Goal: Transaction & Acquisition: Purchase product/service

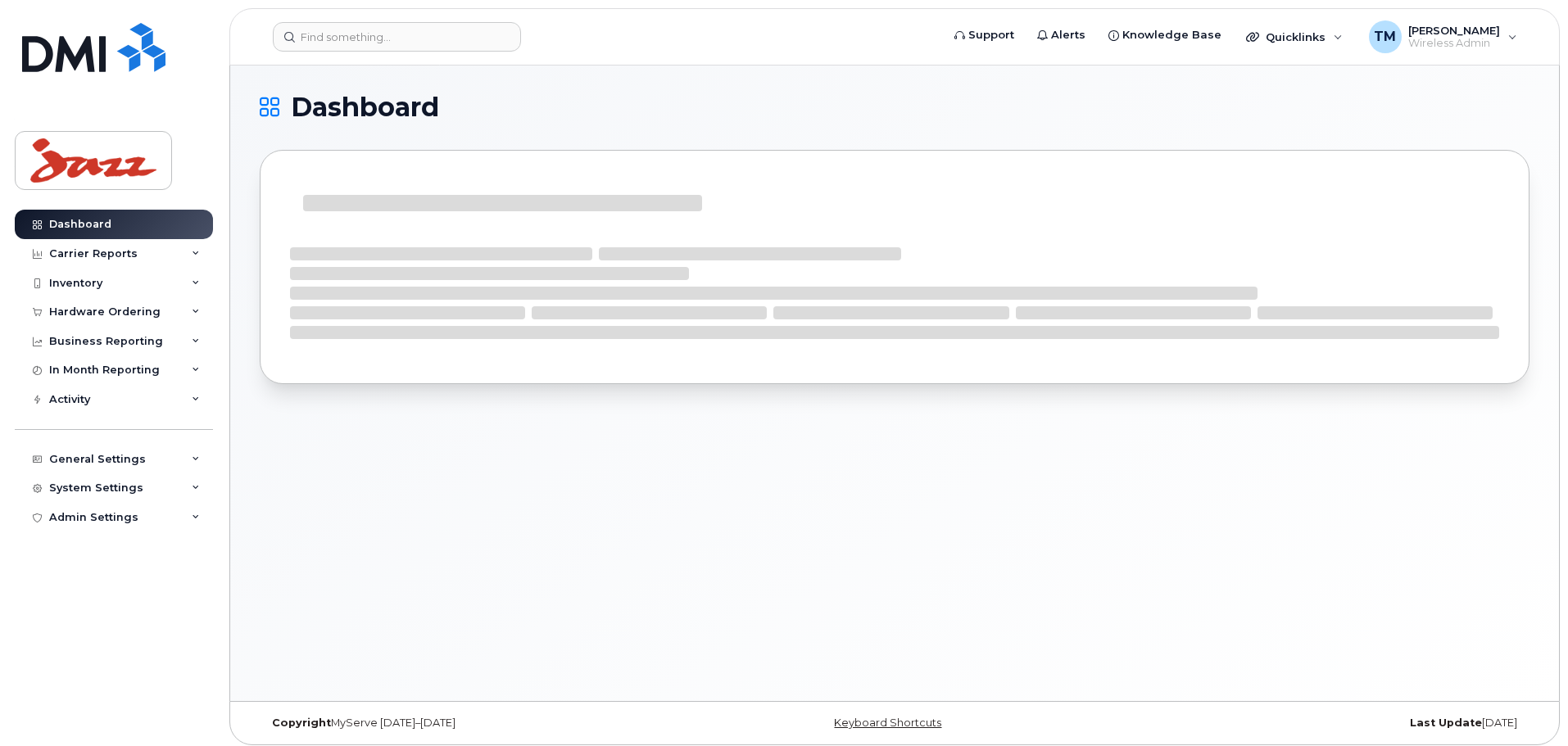
scroll to position [8, 0]
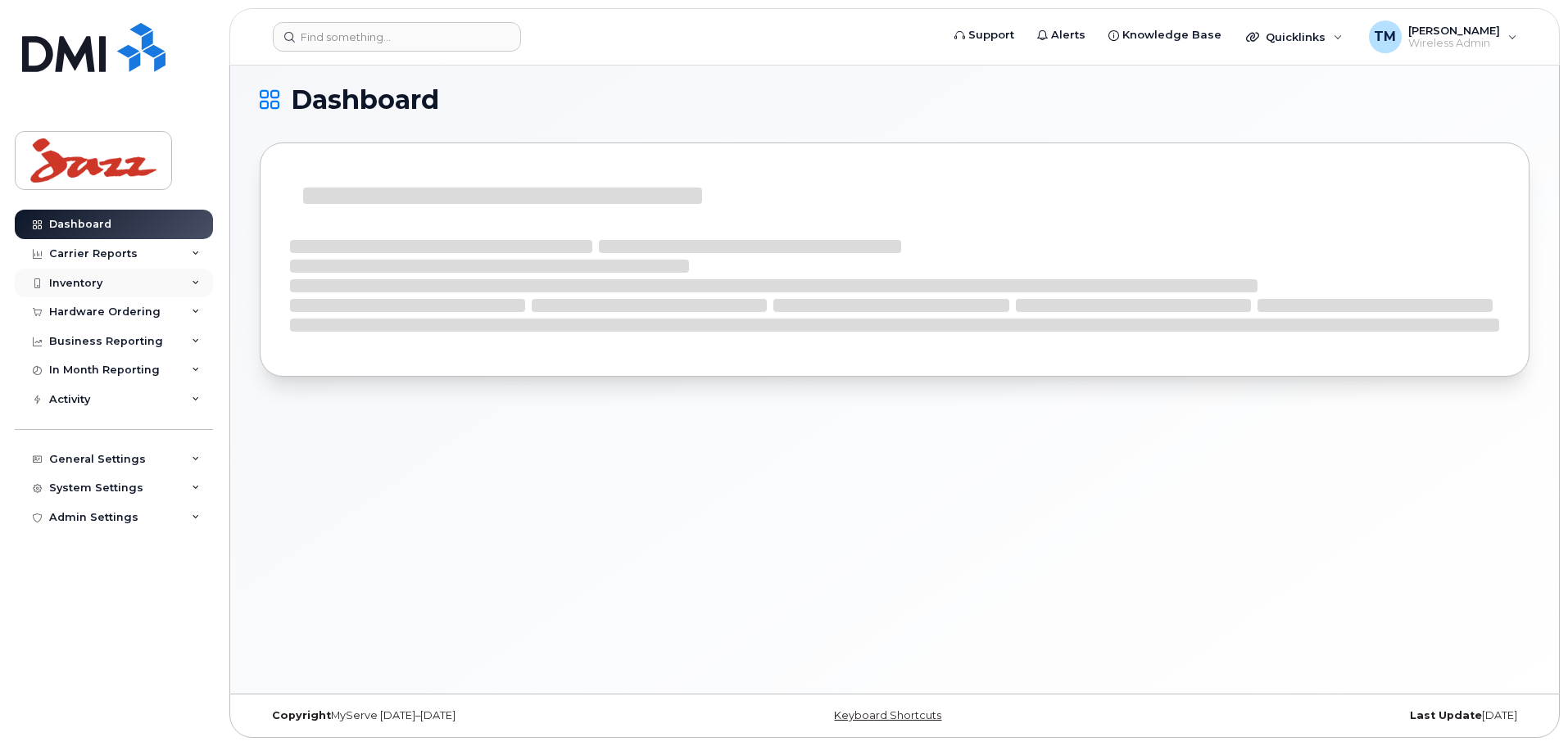
click at [151, 281] on div "Inventory" at bounding box center [113, 283] width 199 height 29
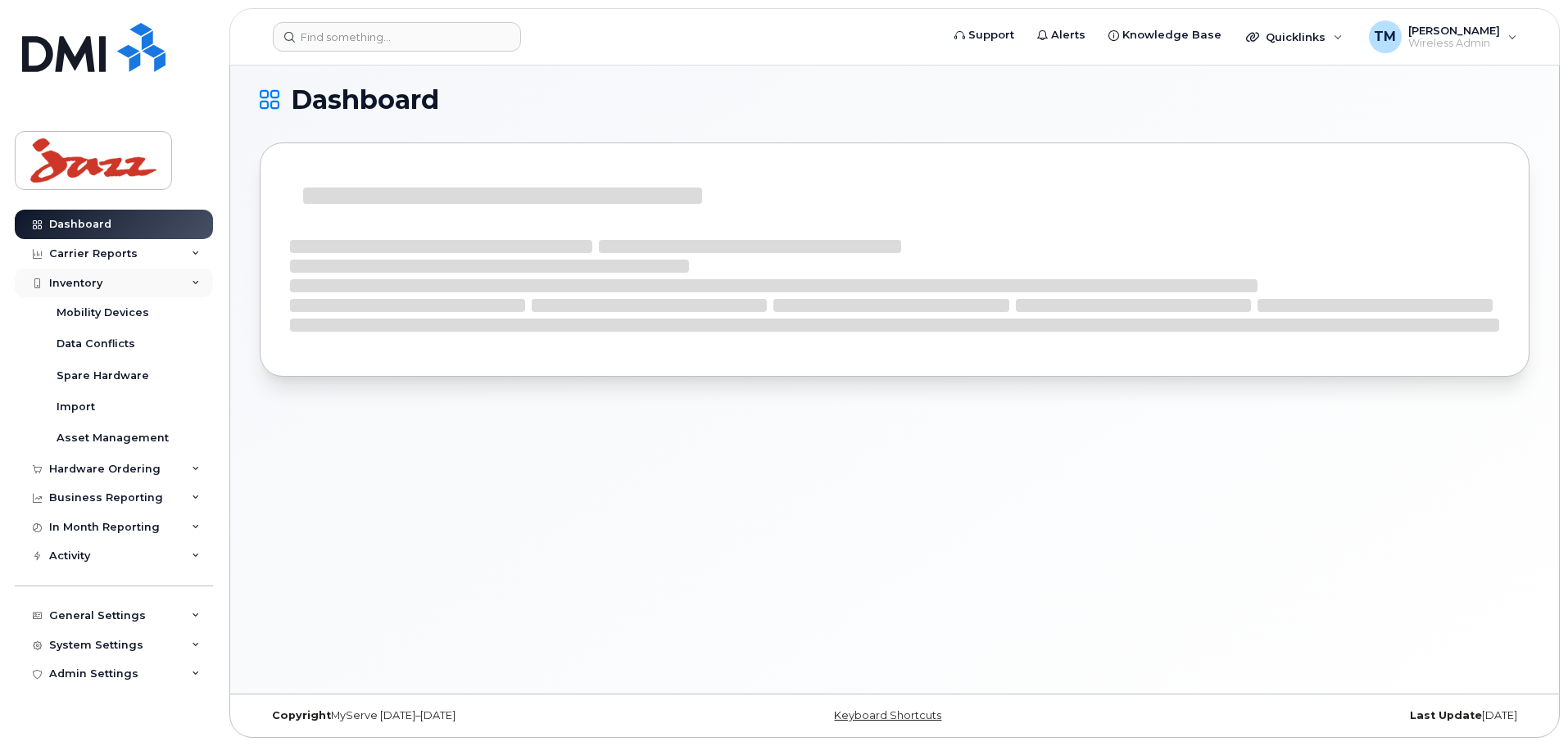
click at [151, 281] on div "Inventory" at bounding box center [113, 283] width 199 height 29
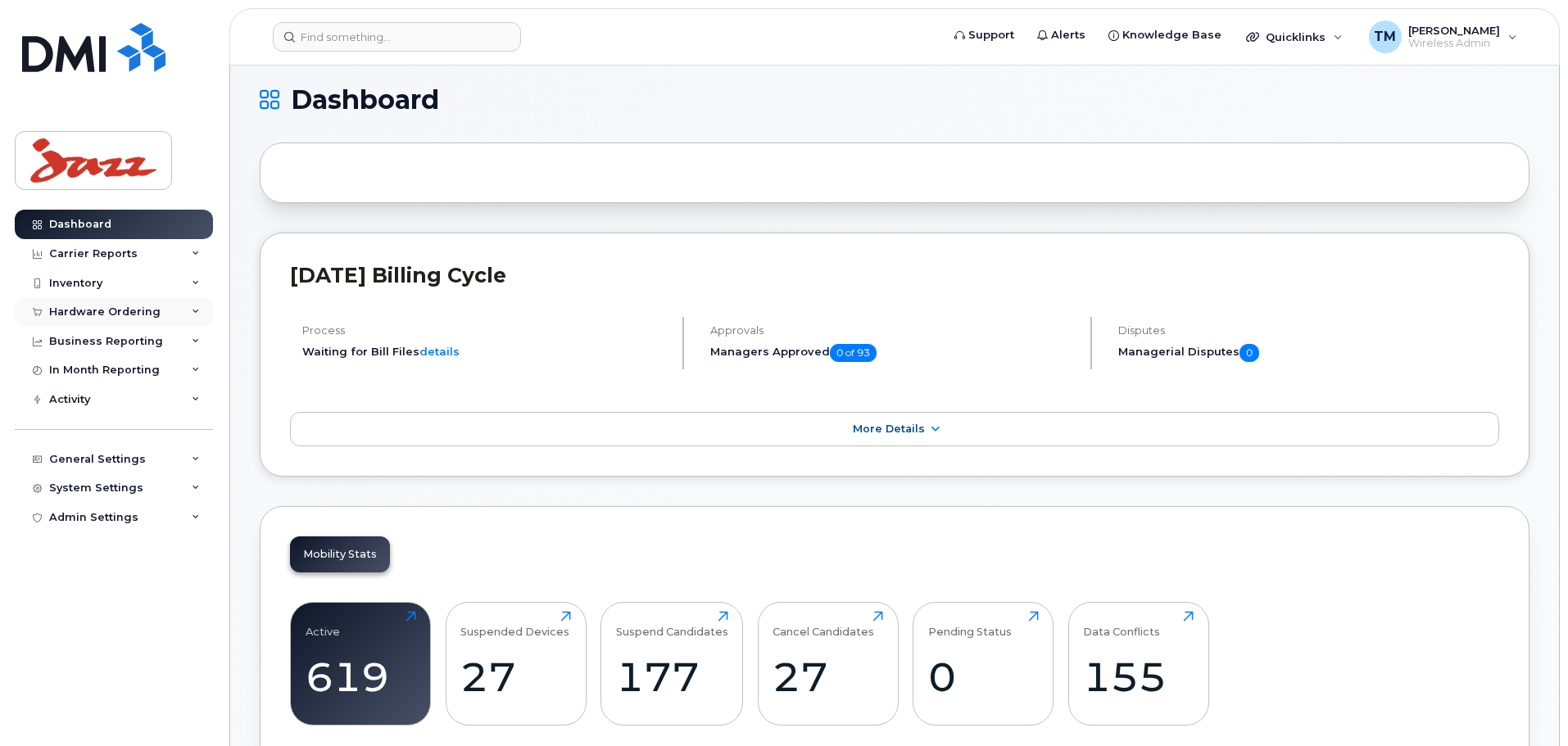
click at [139, 310] on div "Hardware Ordering" at bounding box center [105, 312] width 112 height 13
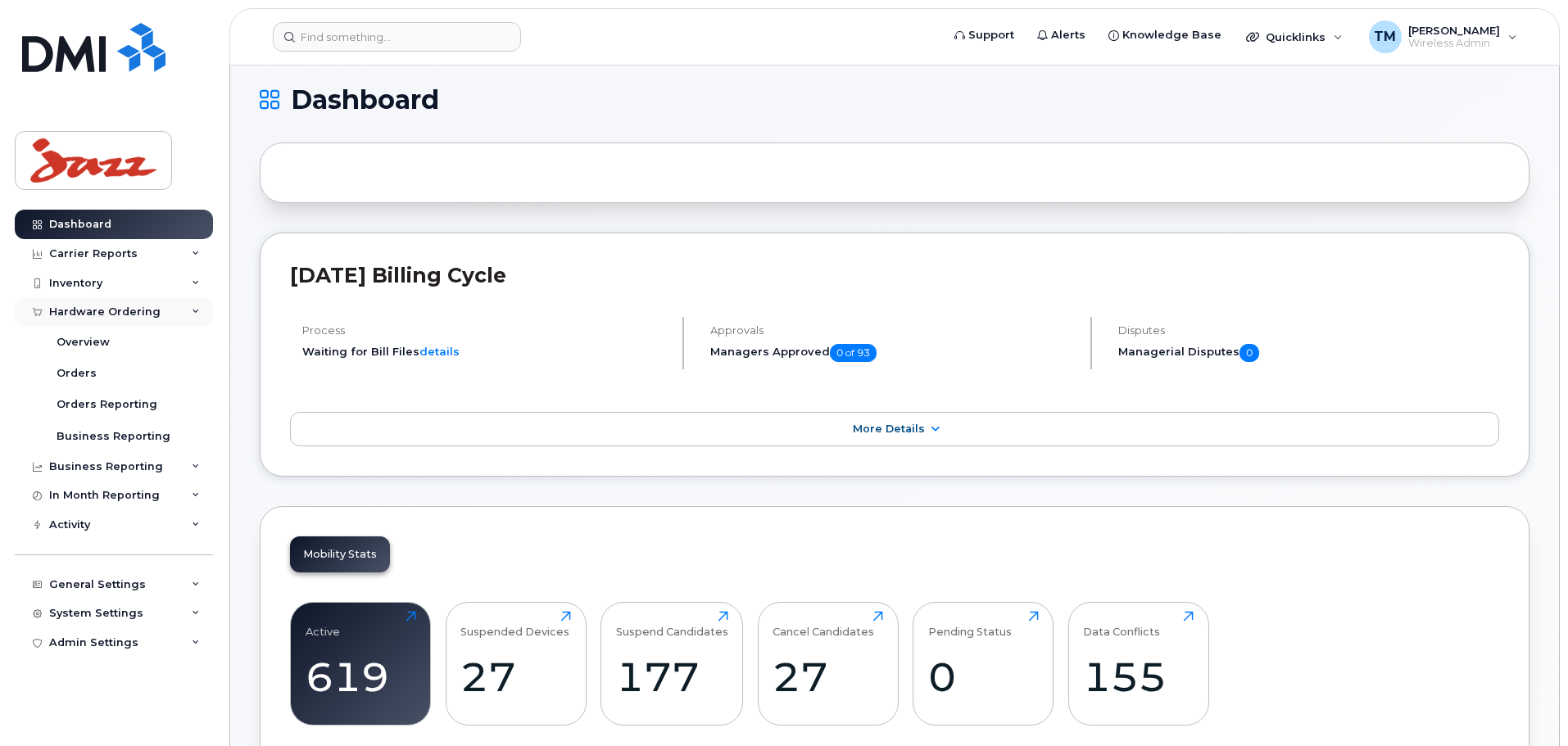
click at [163, 313] on div "Hardware Ordering" at bounding box center [113, 312] width 199 height 29
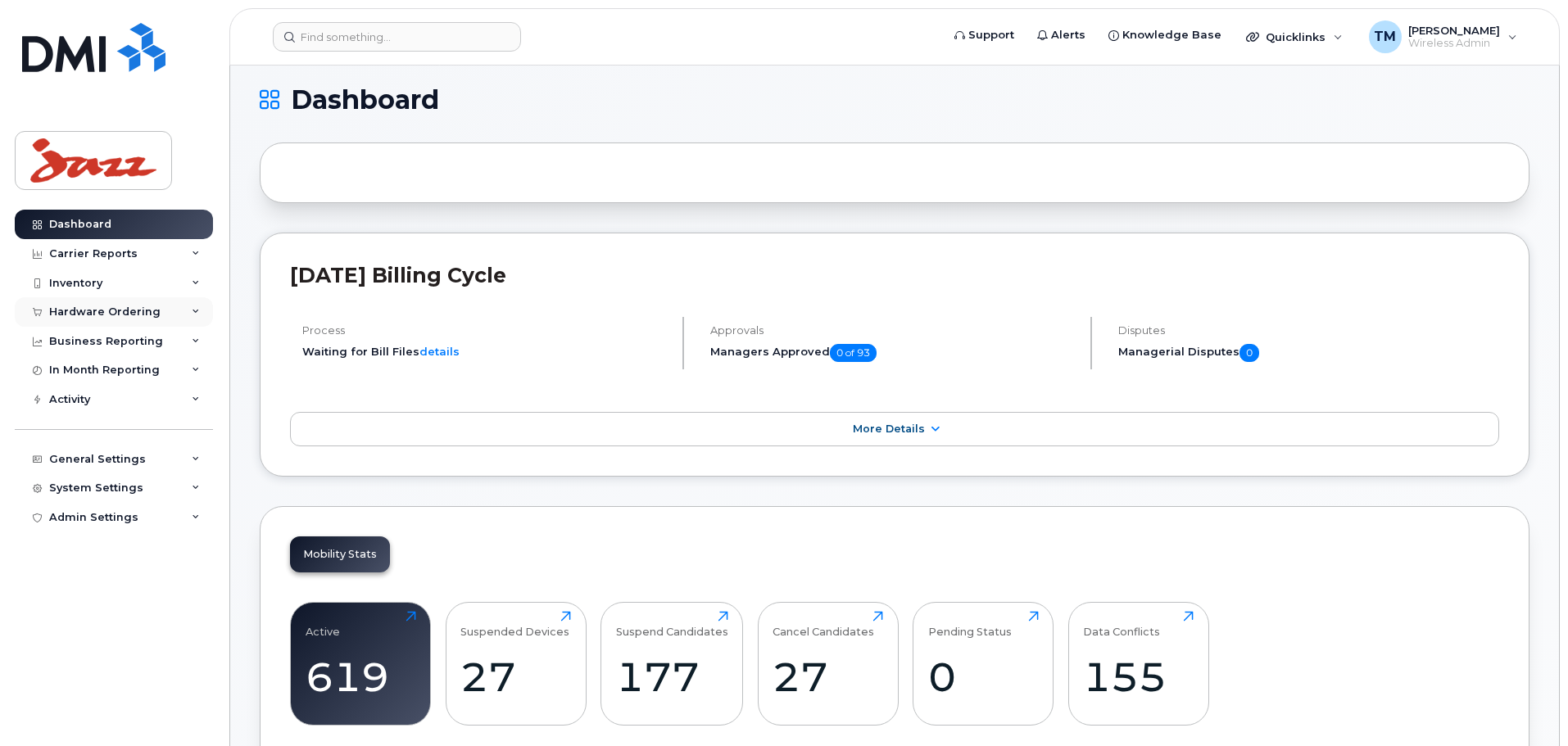
click at [161, 312] on div "Hardware Ordering" at bounding box center [113, 312] width 199 height 29
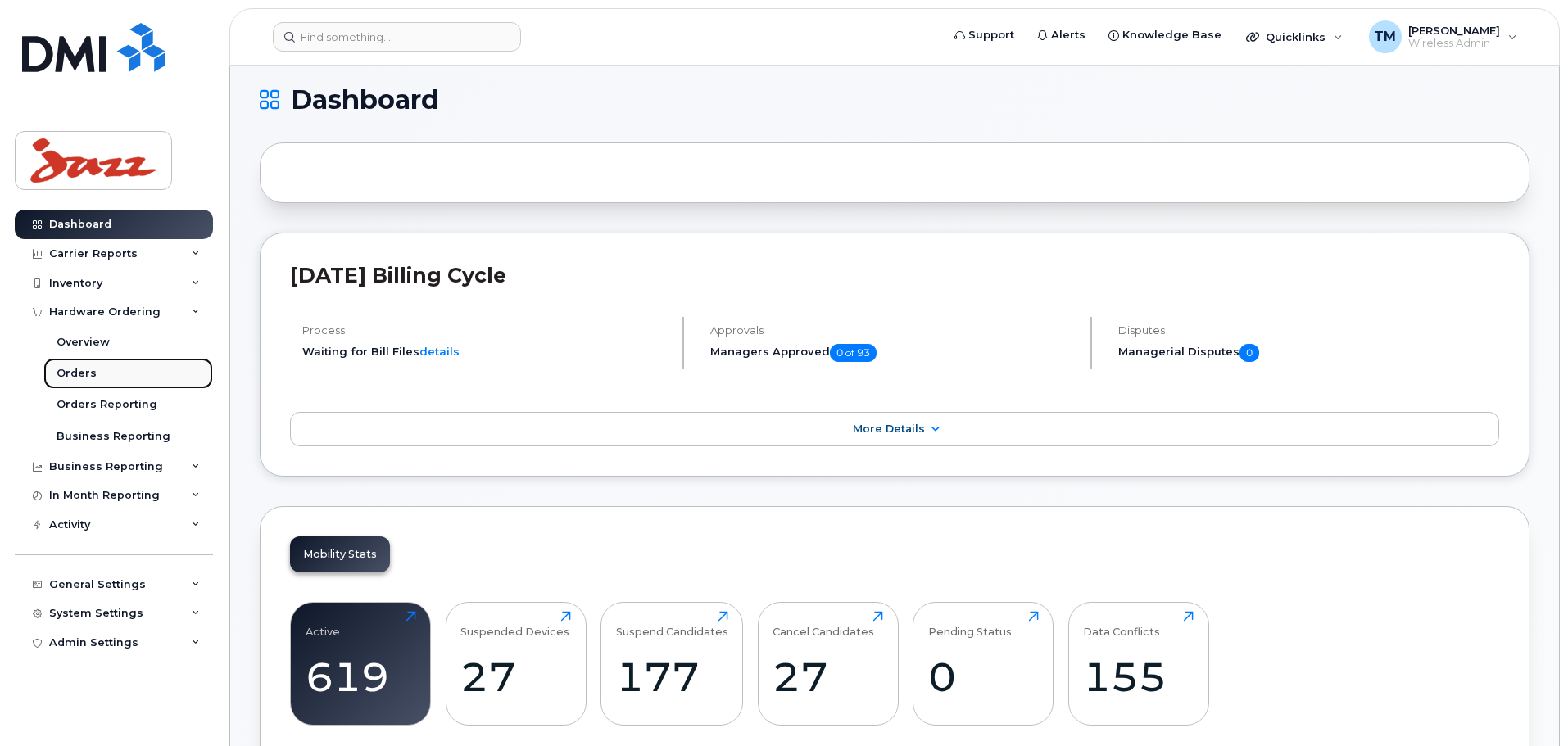
click at [87, 376] on div "Orders" at bounding box center [77, 373] width 40 height 15
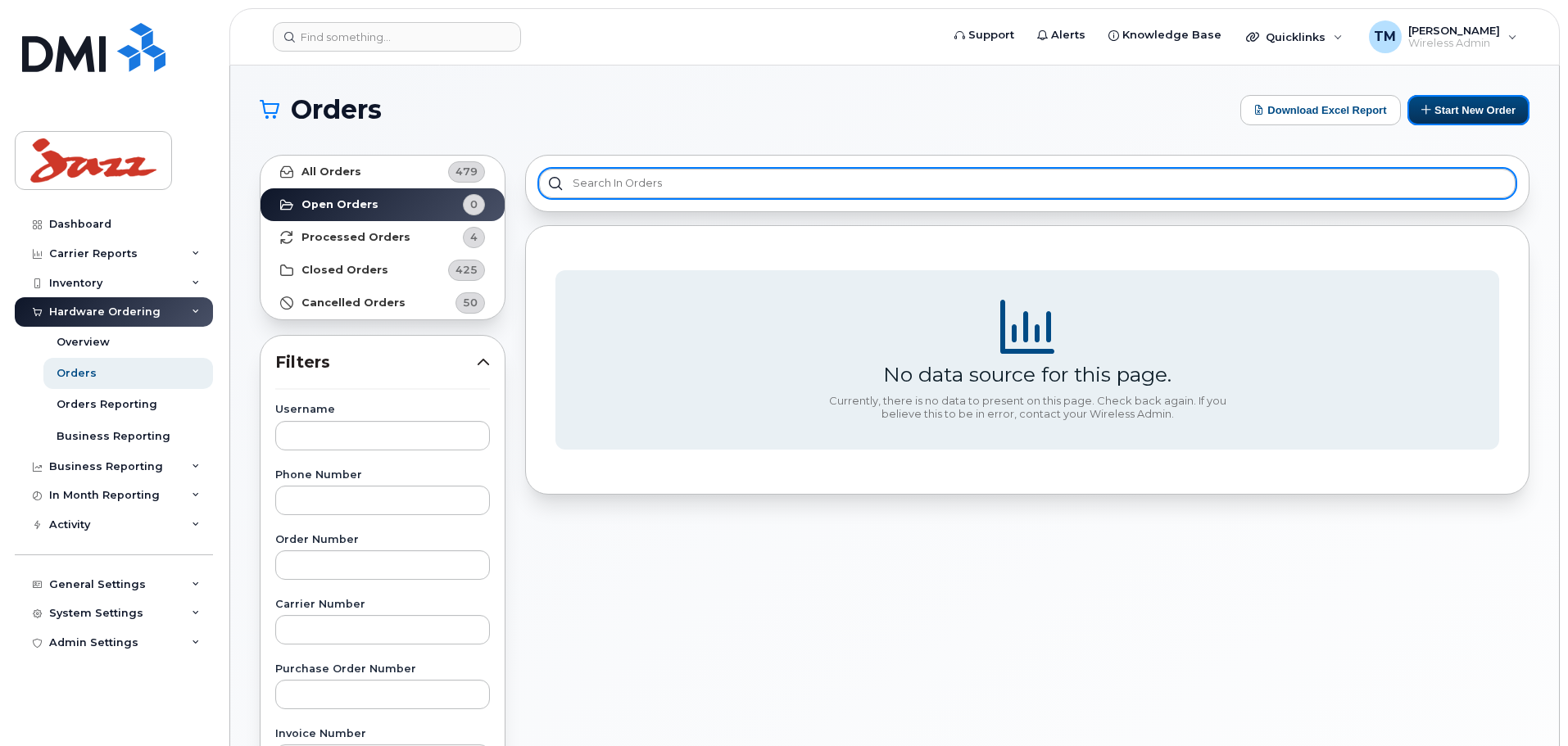
drag, startPoint x: 1453, startPoint y: 106, endPoint x: 1419, endPoint y: 172, distance: 74.2
click at [1453, 106] on button "Start New Order" at bounding box center [1468, 110] width 122 height 30
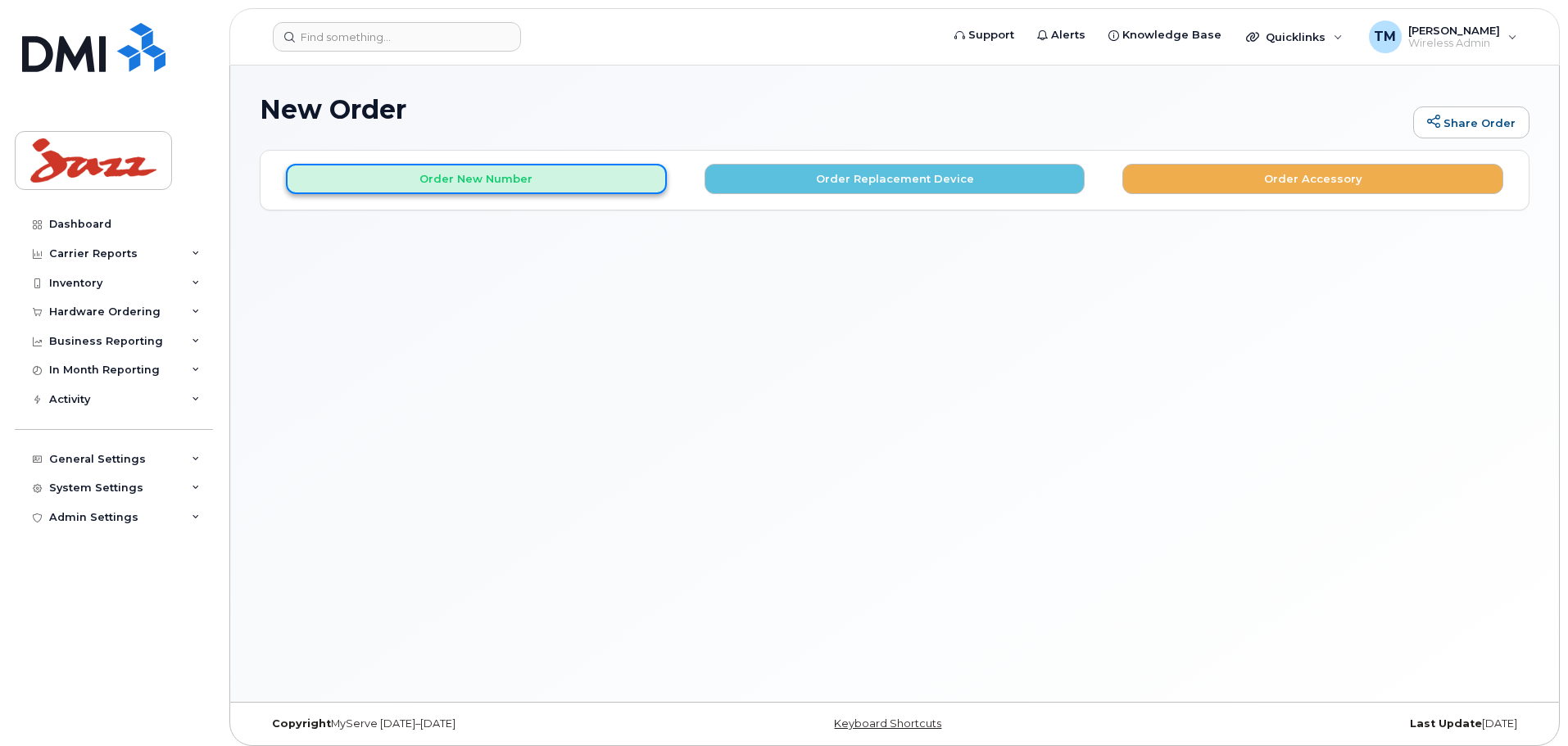
click at [452, 182] on button "Order New Number" at bounding box center [477, 178] width 381 height 30
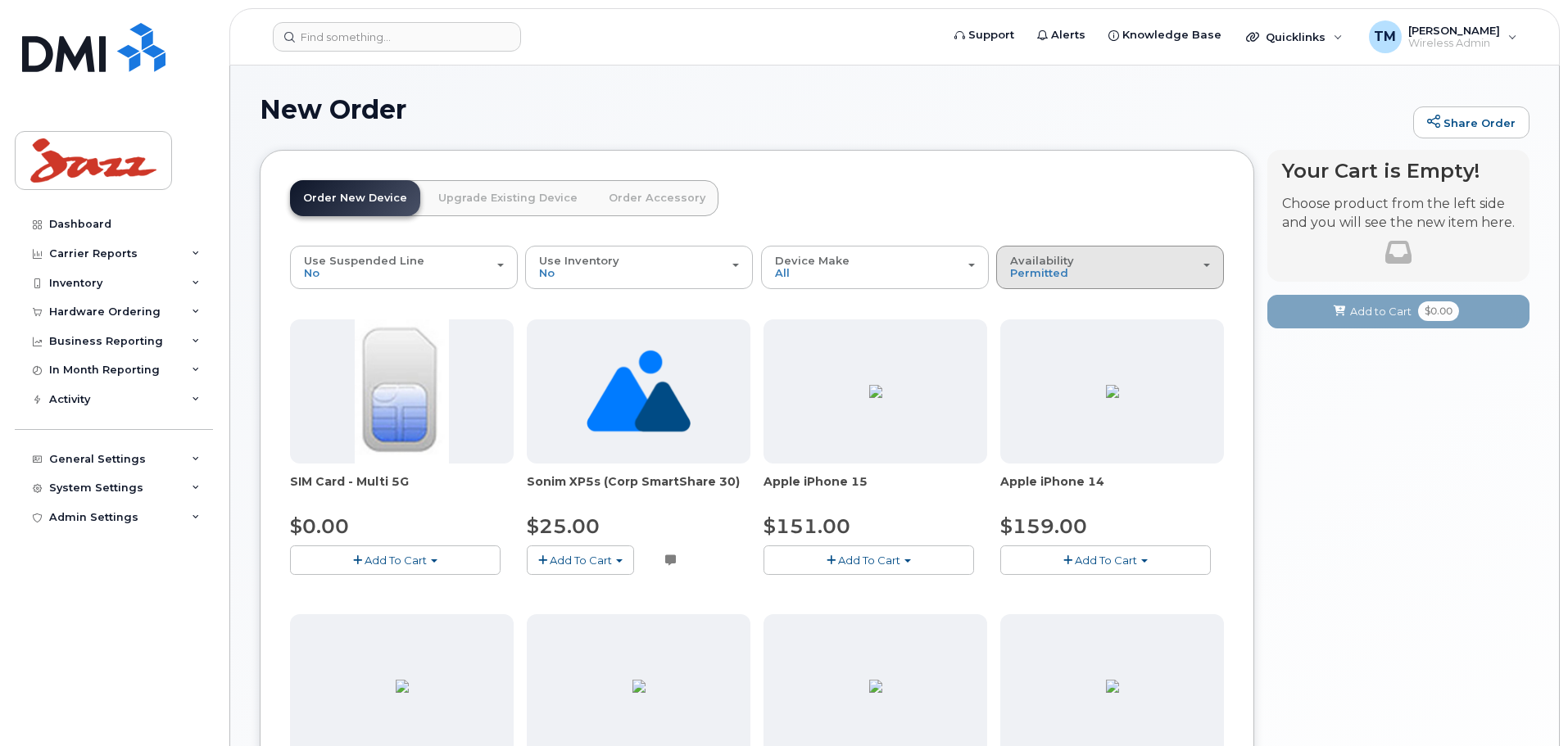
click at [1164, 268] on div "Availability Permitted All" at bounding box center [1110, 268] width 200 height 26
click at [1036, 330] on div "All" at bounding box center [1111, 332] width 220 height 19
click at [1156, 267] on div "Availability Permitted All" at bounding box center [1110, 268] width 200 height 26
click at [1026, 329] on label "All" at bounding box center [1018, 332] width 35 height 19
click at [0, 0] on input "All" at bounding box center [0, 0] width 0 height 0
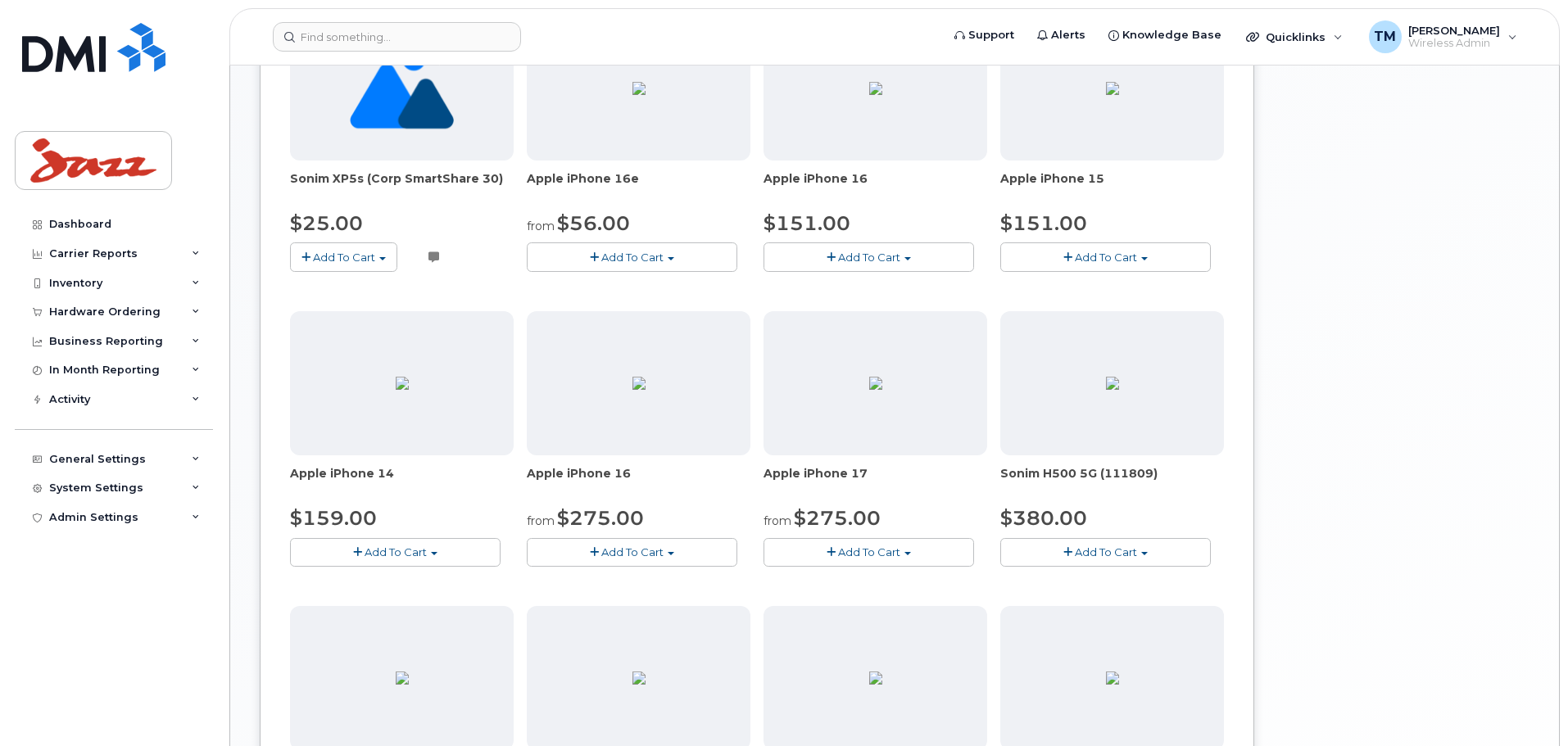
scroll to position [686, 0]
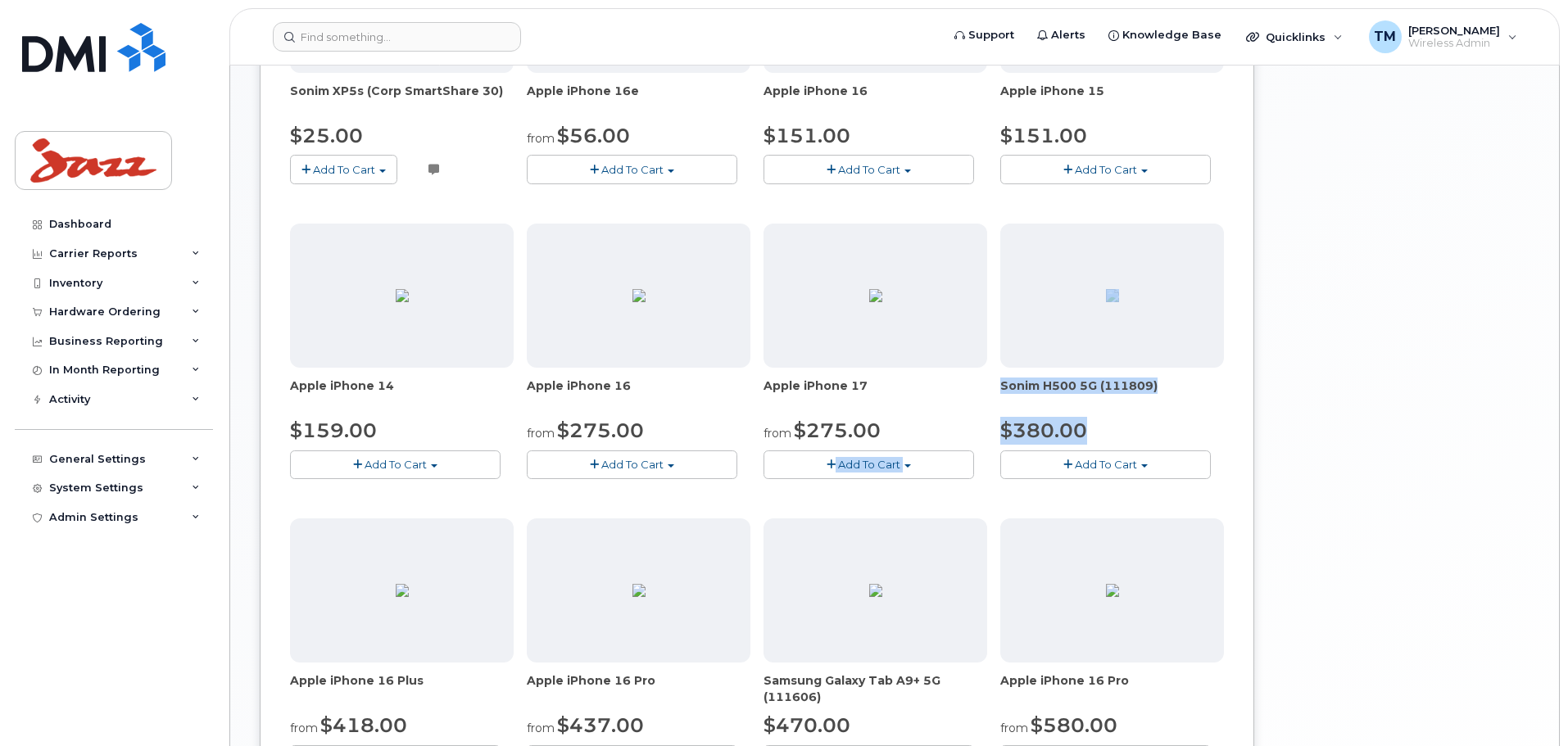
drag, startPoint x: 1112, startPoint y: 433, endPoint x: 986, endPoint y: 436, distance: 126.0
click at [986, 436] on div "SIM Card - Multi 5G $0.00 Add To Cart $0.00 - New Activation BYOD (Bring your o…" at bounding box center [757, 217] width 934 height 1166
click at [1296, 390] on div "Your Cart is Empty! Choose product from the left side and you will see the new …" at bounding box center [1399, 186] width 263 height 1445
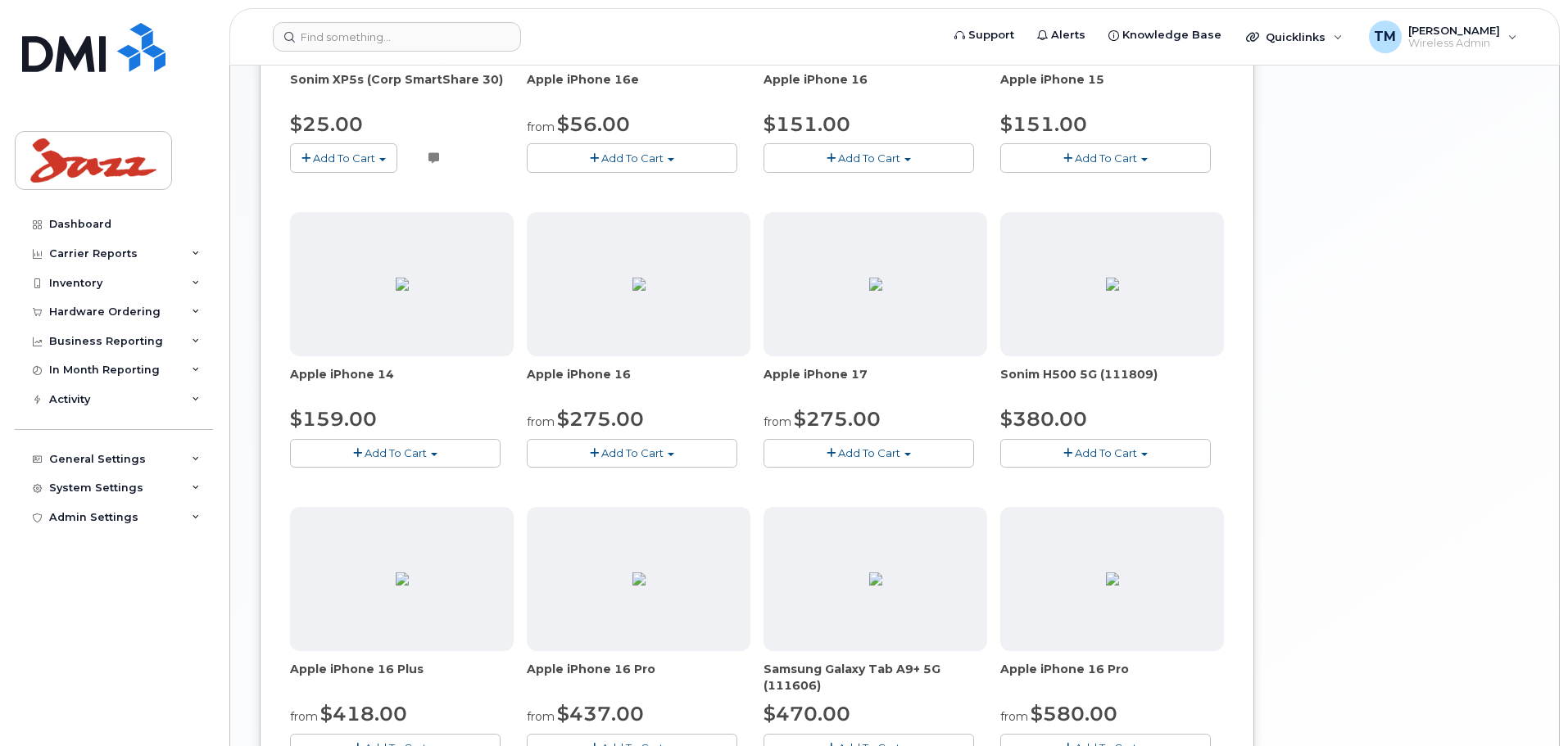
scroll to position [931, 0]
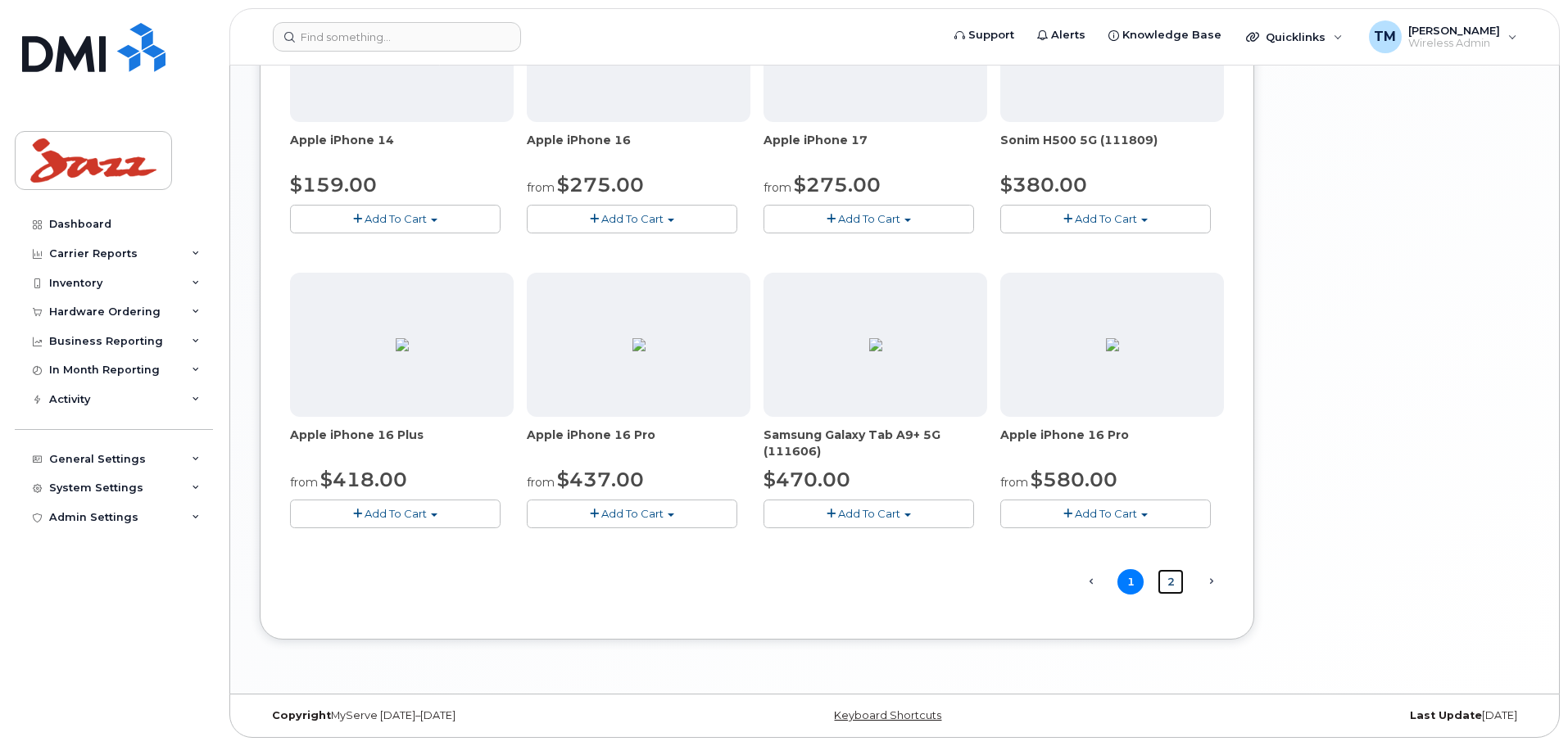
click at [1172, 585] on link "2" at bounding box center [1171, 582] width 27 height 26
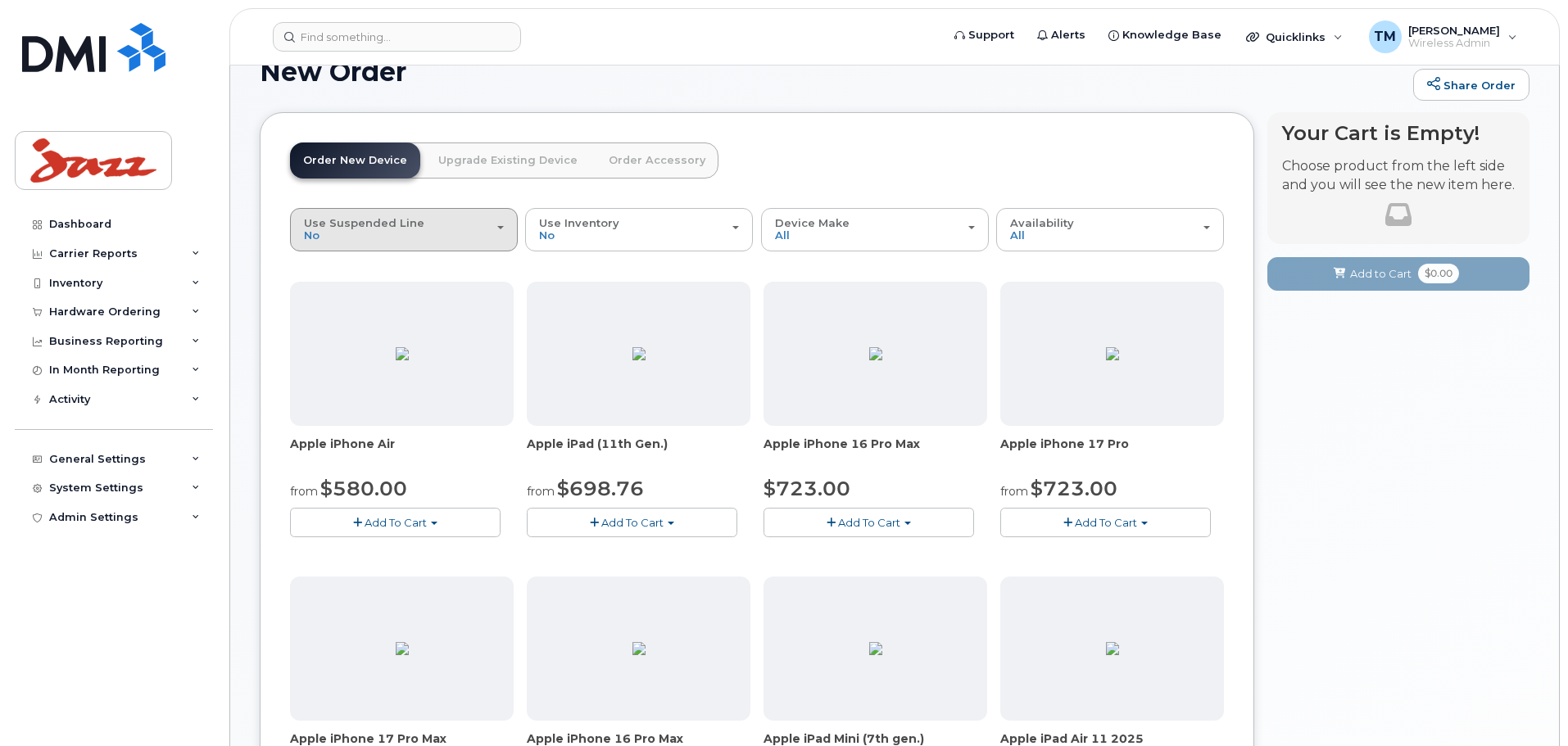
scroll to position [0, 0]
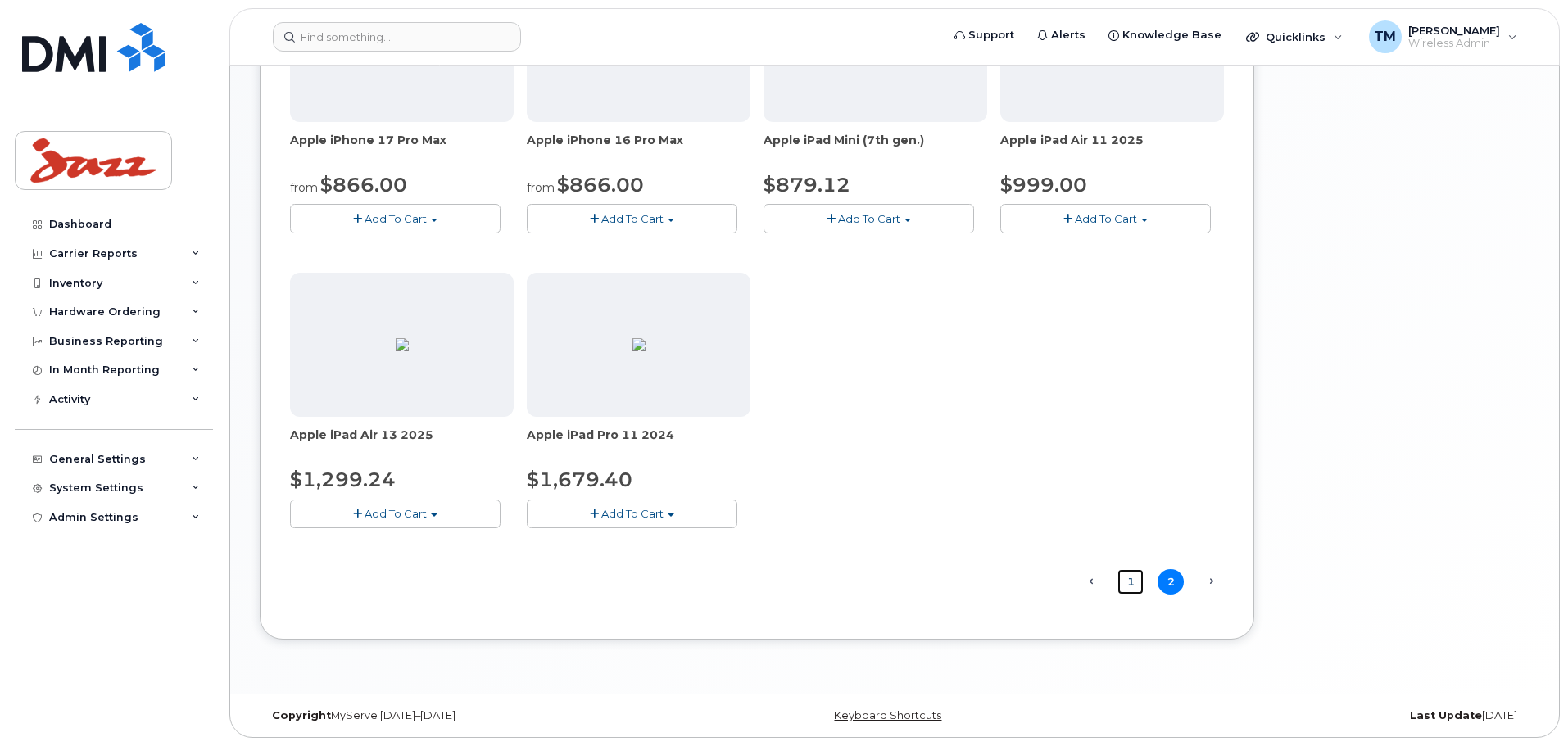
click at [1132, 585] on link "1" at bounding box center [1131, 582] width 27 height 26
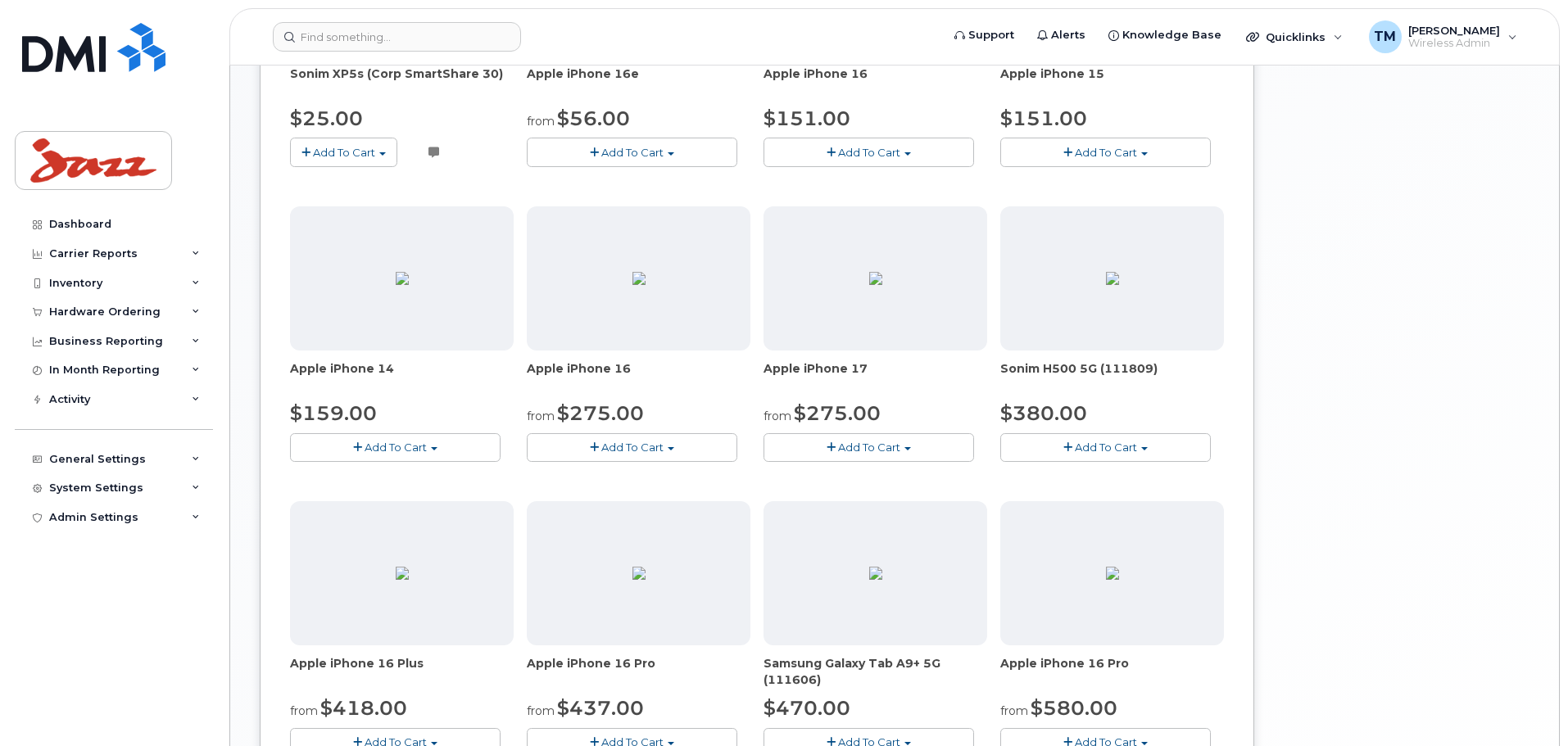
scroll to position [581, 0]
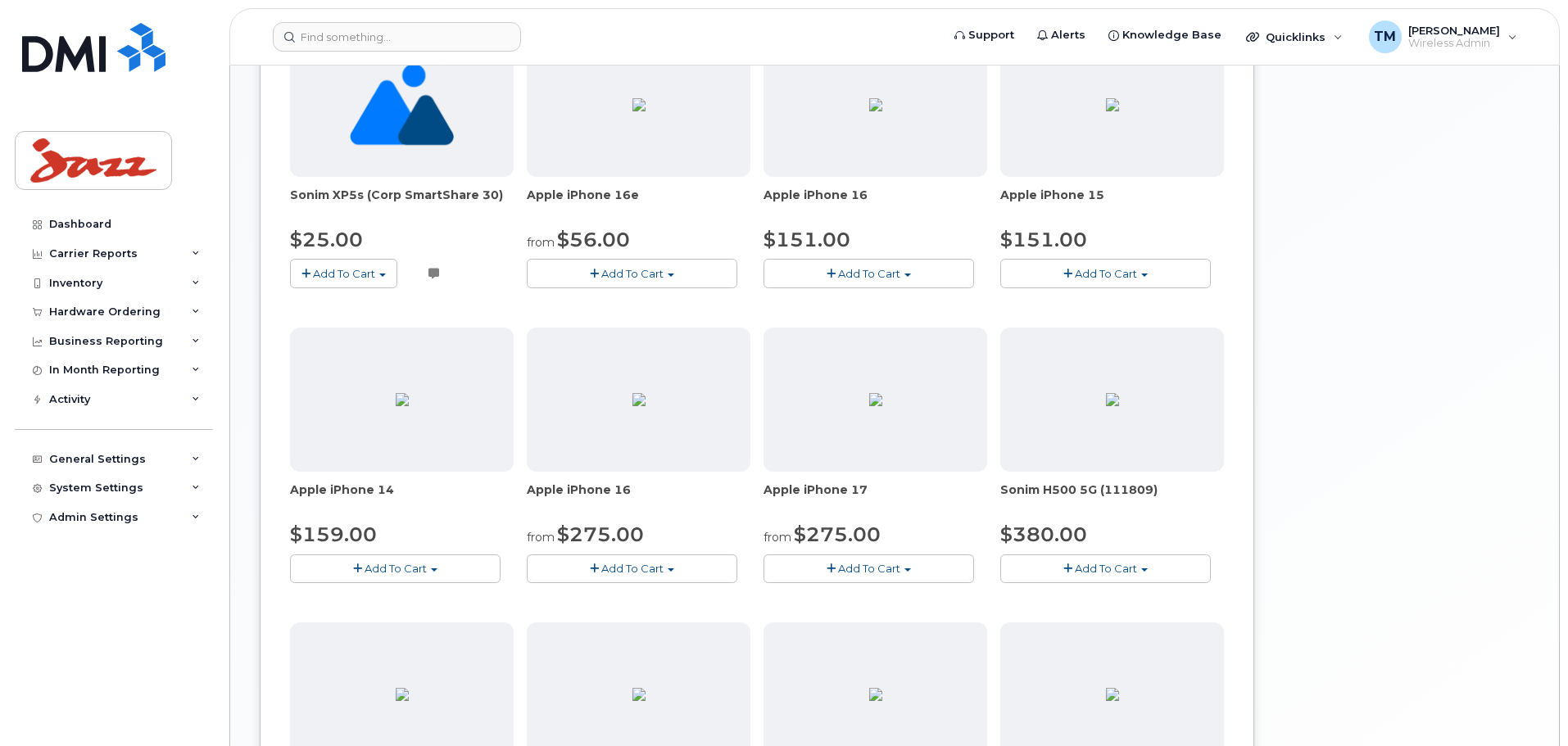
click at [860, 500] on span "Apple iPhone 17" at bounding box center [875, 498] width 224 height 33
drag, startPoint x: 899, startPoint y: 490, endPoint x: 763, endPoint y: 487, distance: 136.0
click at [763, 487] on div "SIM Card - Multi 5G $0.00 Add To Cart $0.00 - New Activation BYOD (Bring your o…" at bounding box center [757, 320] width 934 height 1166
click at [1391, 284] on div "Your Cart is Empty! Choose product from the left side and you will see the new …" at bounding box center [1399, 291] width 263 height 1445
drag, startPoint x: 909, startPoint y: 534, endPoint x: 817, endPoint y: 533, distance: 92.0
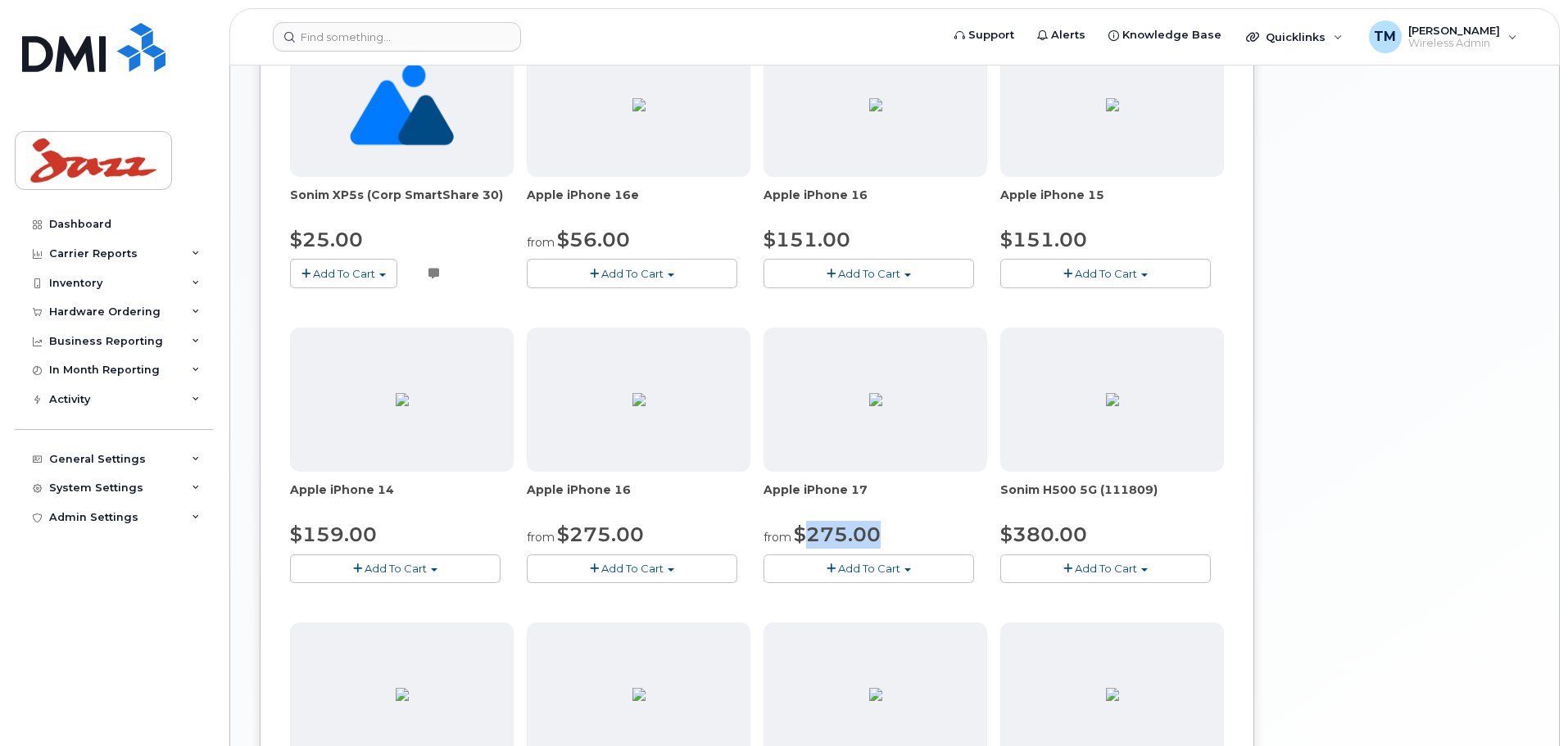
click at [805, 535] on div "from $275.00" at bounding box center [875, 535] width 224 height 27
click at [1407, 406] on div "Your Cart is Empty! Choose product from the left side and you will see the new …" at bounding box center [1399, 291] width 263 height 1445
drag, startPoint x: 638, startPoint y: 493, endPoint x: 510, endPoint y: 496, distance: 128.0
click at [510, 496] on div "SIM Card - Multi 5G $0.00 Add To Cart $0.00 - New Activation BYOD (Bring your o…" at bounding box center [757, 320] width 934 height 1166
click at [891, 200] on span "Apple iPhone 16" at bounding box center [875, 203] width 224 height 33
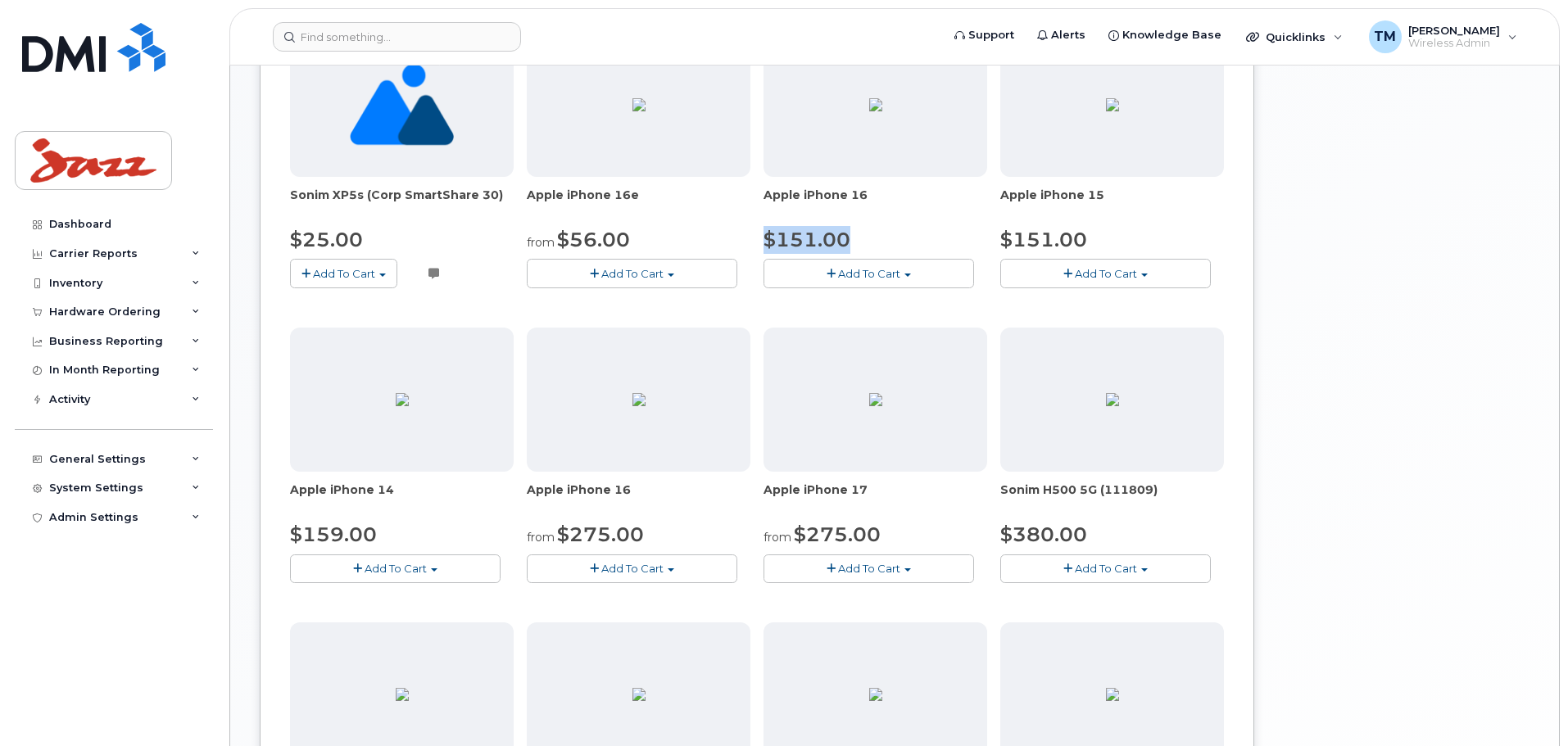
drag, startPoint x: 871, startPoint y: 233, endPoint x: 763, endPoint y: 237, distance: 108.1
click at [763, 237] on div "SIM Card - Multi 5G $0.00 Add To Cart $0.00 - New Activation BYOD (Bring your o…" at bounding box center [757, 320] width 934 height 1166
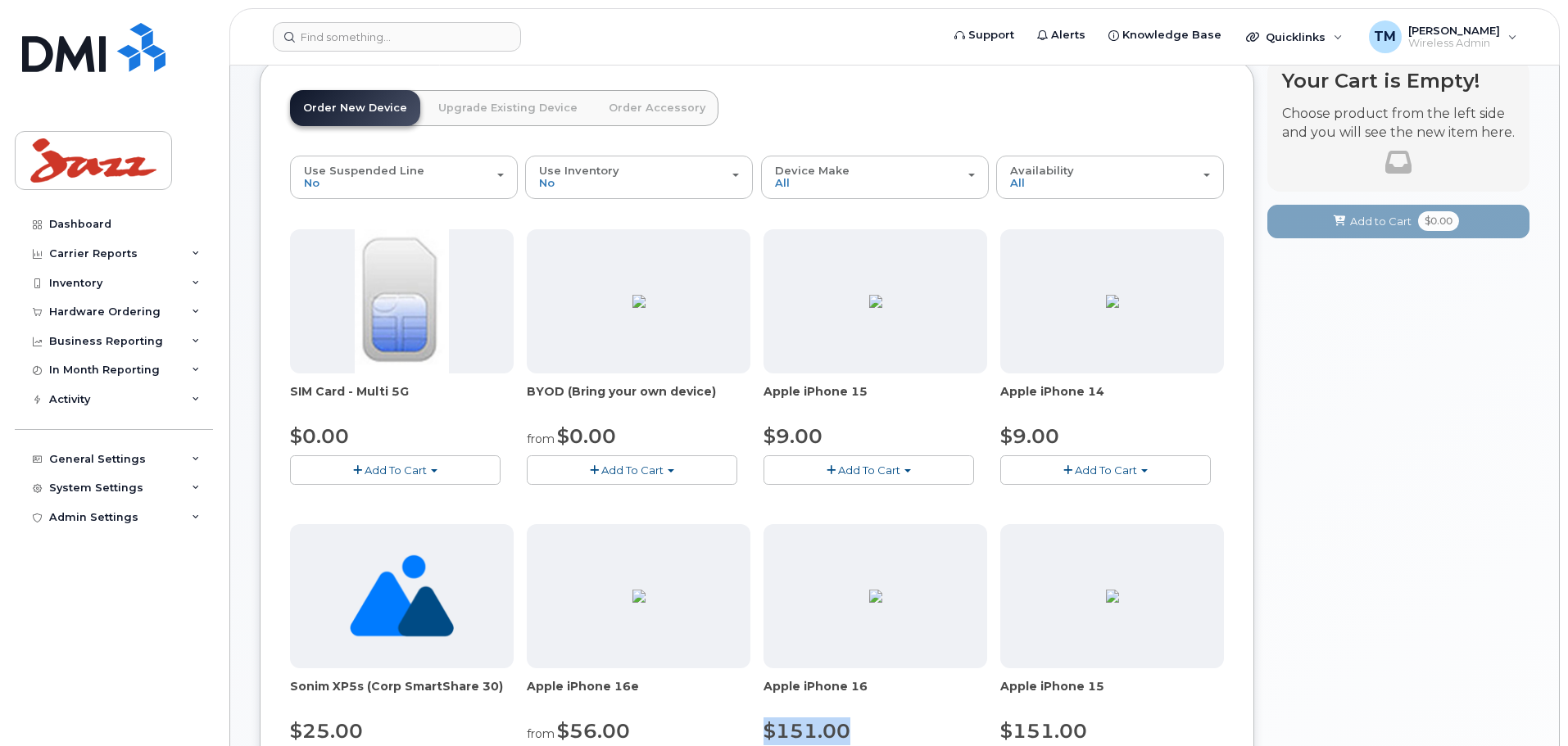
scroll to position [254, 0]
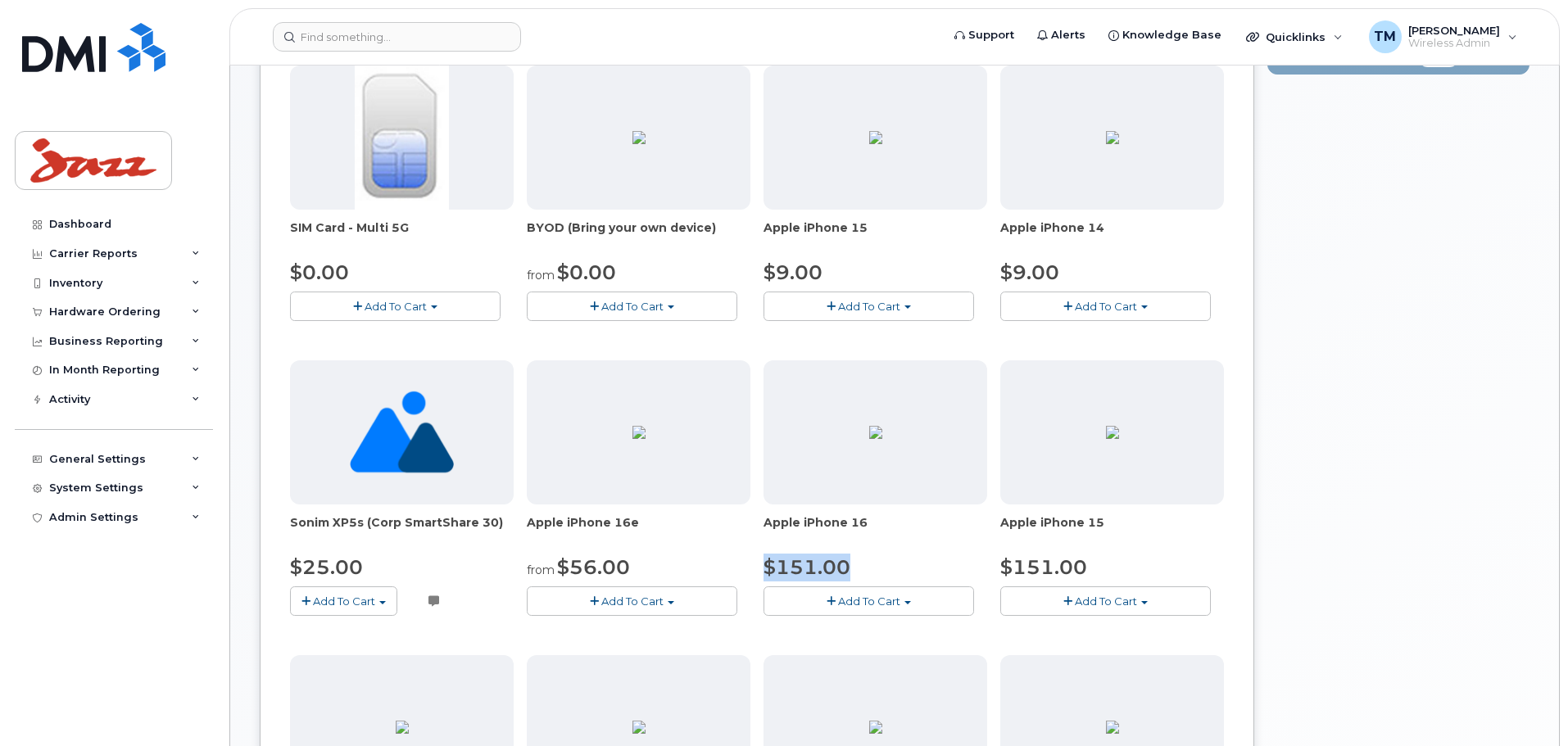
drag, startPoint x: 1124, startPoint y: 522, endPoint x: 1002, endPoint y: 528, distance: 122.1
click at [1002, 528] on span "Apple iPhone 15" at bounding box center [1112, 530] width 224 height 33
drag, startPoint x: 1058, startPoint y: 566, endPoint x: 1003, endPoint y: 566, distance: 55.0
click at [1003, 566] on div "$151.00" at bounding box center [1112, 567] width 224 height 27
drag, startPoint x: 827, startPoint y: 267, endPoint x: 752, endPoint y: 277, distance: 75.7
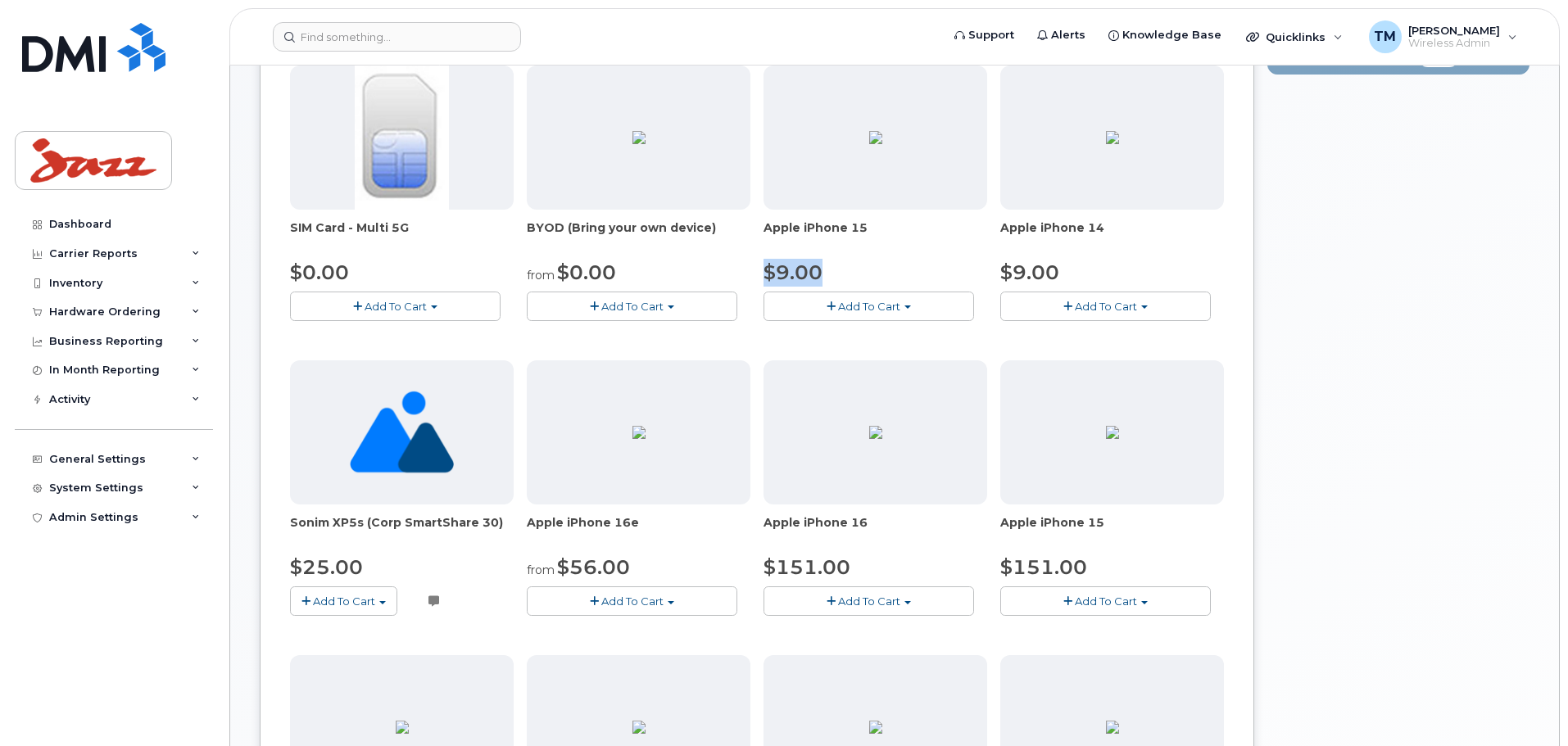
click at [752, 277] on div "SIM Card - Multi 5G $0.00 Add To Cart $0.00 - New Activation BYOD (Bring your o…" at bounding box center [757, 648] width 934 height 1166
click at [1329, 378] on div "Your Cart is Empty! Choose product from the left side and you will see the new …" at bounding box center [1399, 618] width 263 height 1445
drag, startPoint x: 811, startPoint y: 522, endPoint x: 771, endPoint y: 521, distance: 40.0
click at [773, 521] on span "Apple iPhone 16" at bounding box center [875, 530] width 224 height 33
drag, startPoint x: 1123, startPoint y: 513, endPoint x: 985, endPoint y: 531, distance: 139.2
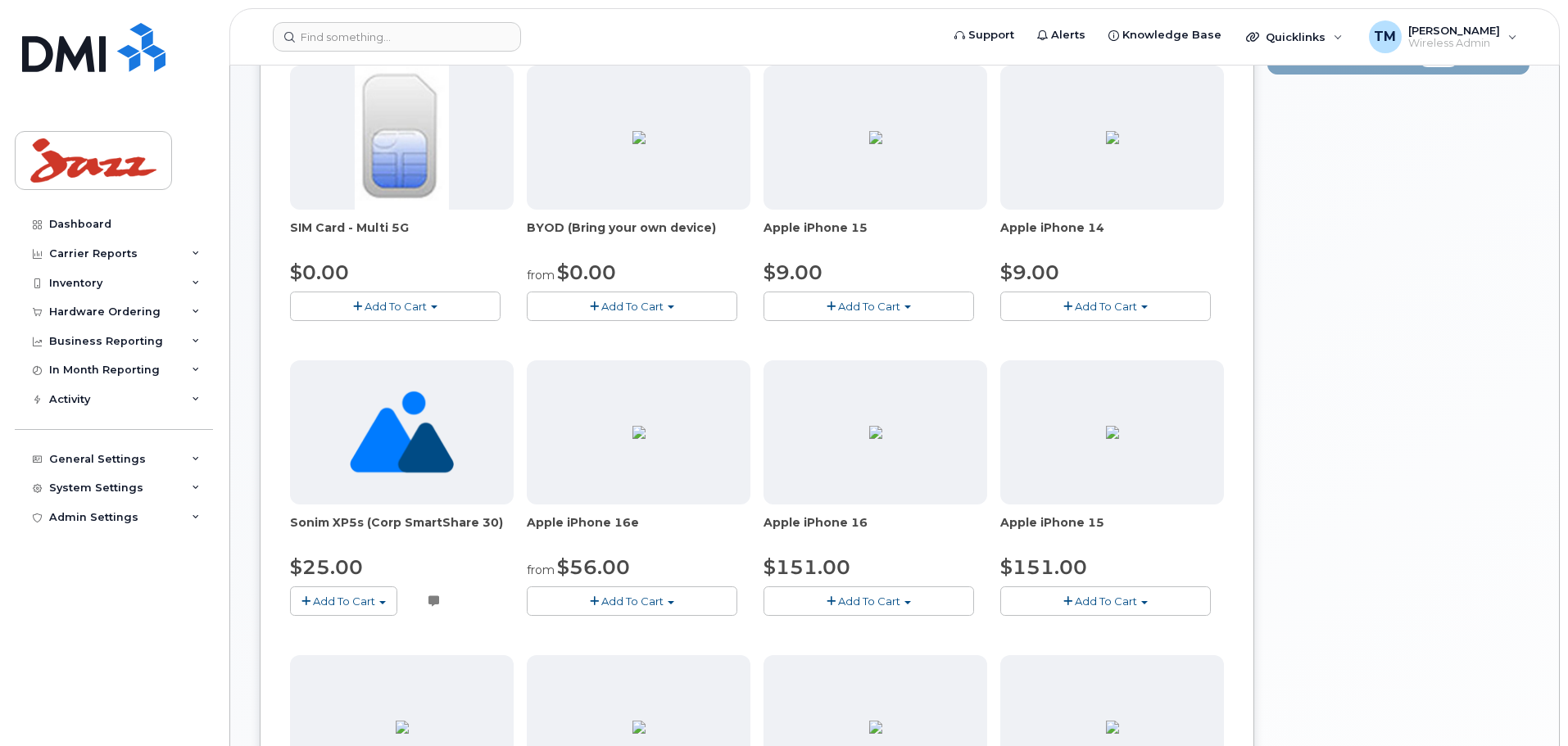
click at [985, 531] on div "SIM Card - Multi 5G $0.00 Add To Cart $0.00 - New Activation BYOD (Bring your o…" at bounding box center [757, 648] width 934 height 1166
click at [1067, 567] on span "$151.00" at bounding box center [1044, 567] width 87 height 24
drag, startPoint x: 775, startPoint y: 263, endPoint x: 738, endPoint y: 261, distance: 37.1
click at [738, 261] on div "SIM Card - Multi 5G $0.00 Add To Cart $0.00 - New Activation BYOD (Bring your o…" at bounding box center [757, 648] width 934 height 1166
click at [1528, 367] on div "Your Cart is Empty! Choose product from the left side and you will see the new …" at bounding box center [1399, 618] width 263 height 1445
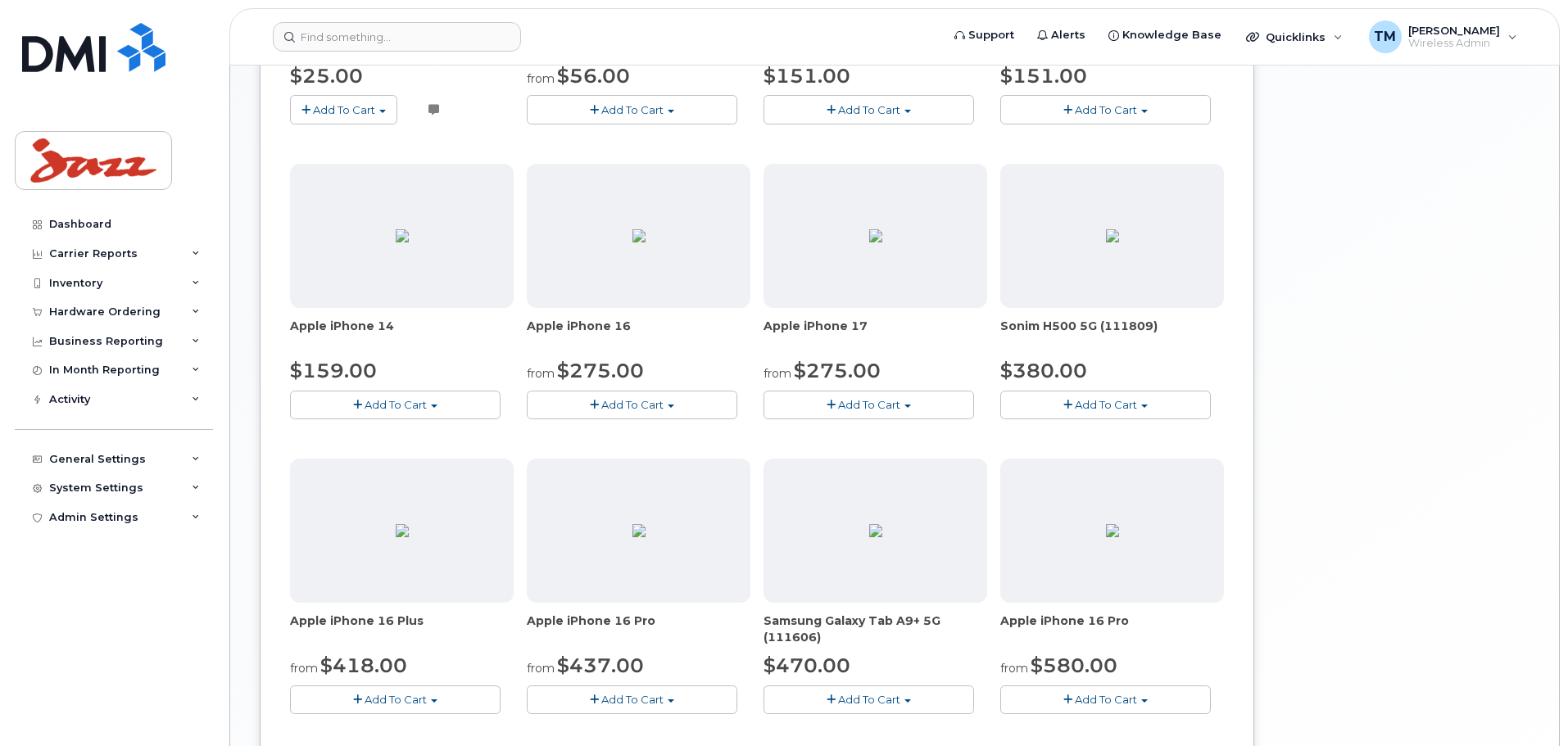
scroll to position [931, 0]
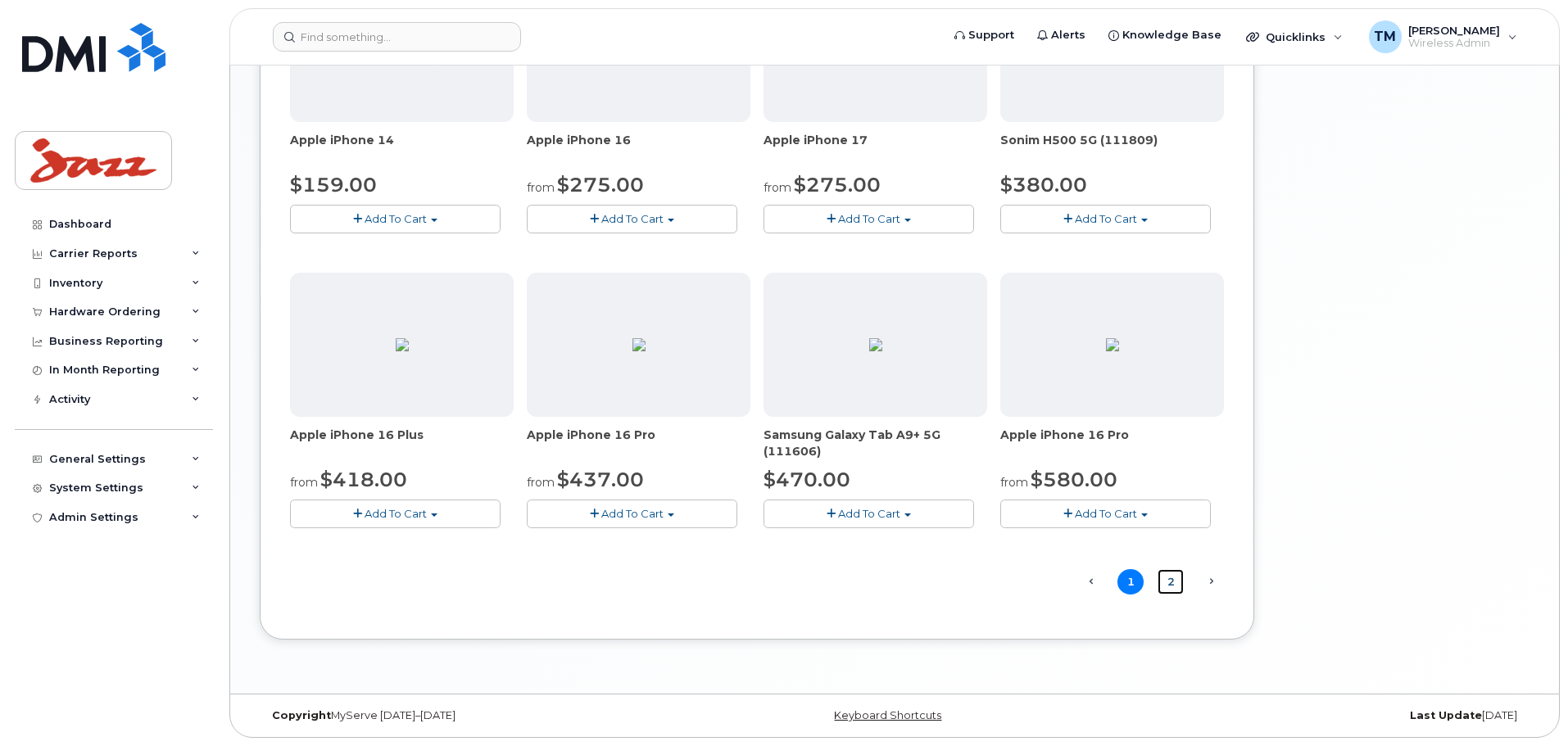
click at [1170, 585] on link "2" at bounding box center [1171, 582] width 27 height 26
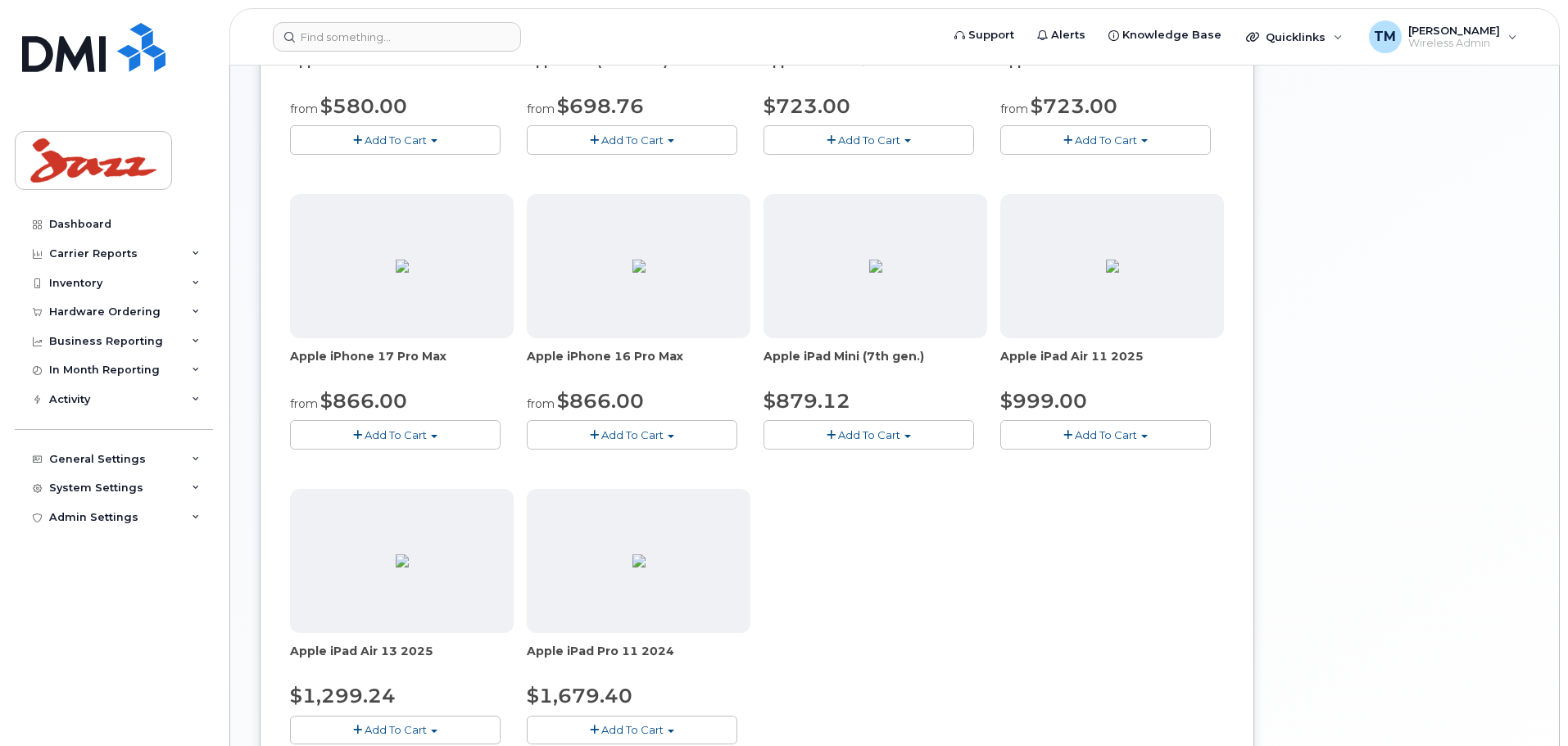
scroll to position [390, 0]
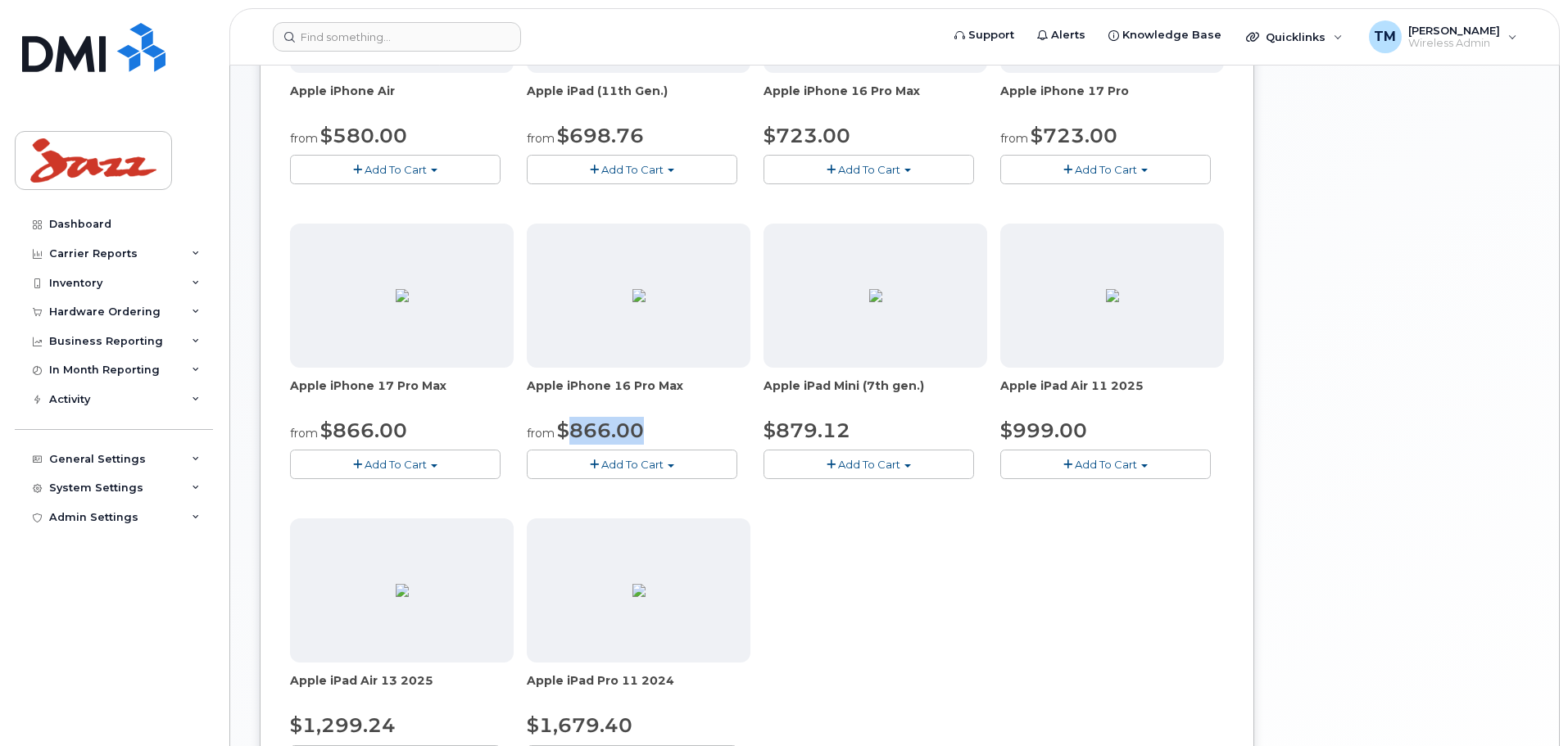
drag, startPoint x: 651, startPoint y: 428, endPoint x: 559, endPoint y: 429, distance: 92.0
click at [562, 429] on div "from $866.00" at bounding box center [639, 431] width 224 height 27
click at [448, 431] on div "from $866.00" at bounding box center [402, 431] width 224 height 27
drag, startPoint x: 442, startPoint y: 429, endPoint x: 247, endPoint y: 434, distance: 195.1
click at [247, 434] on div "New Order Share Order × Share This Order If you want to allow others to create …" at bounding box center [895, 306] width 1329 height 1264
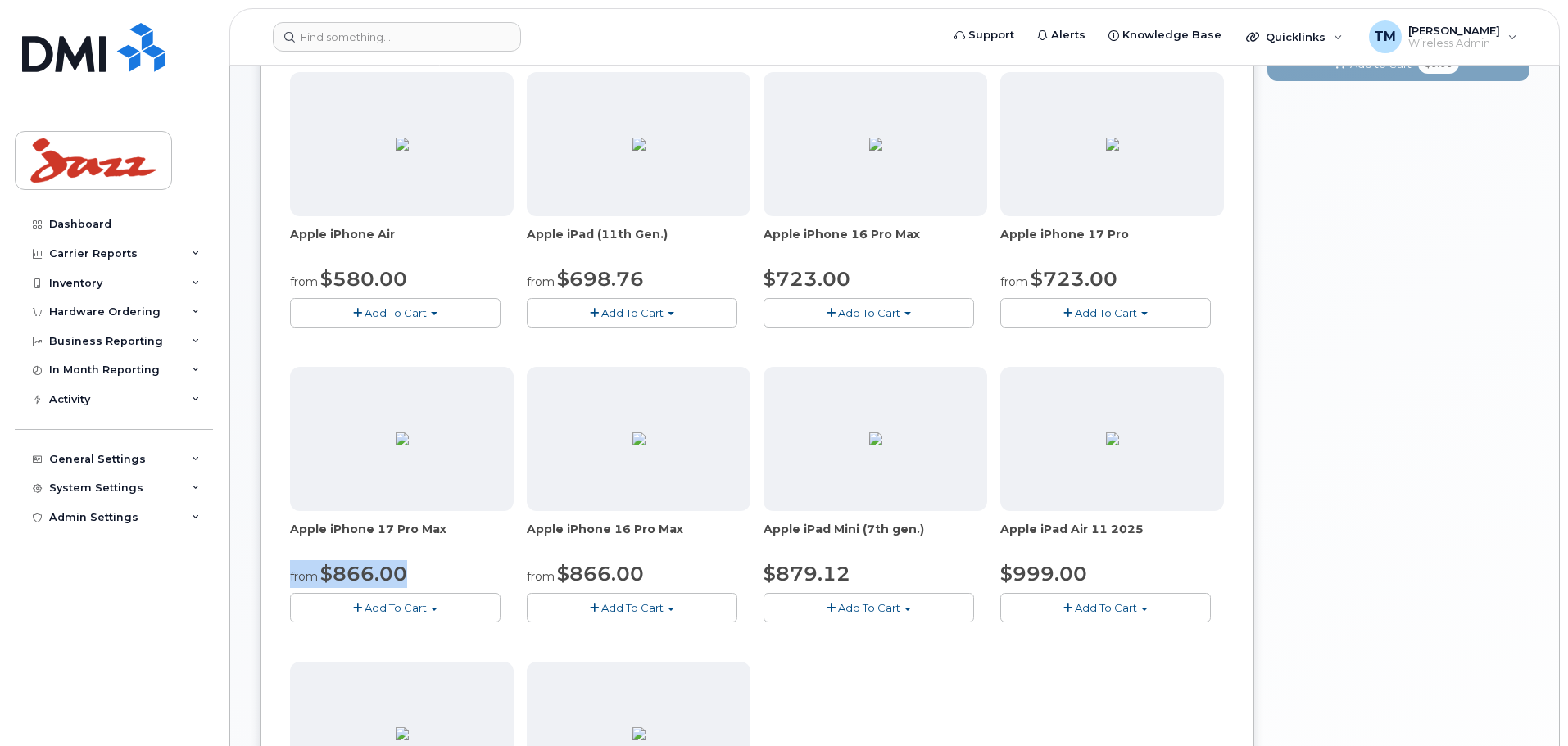
scroll to position [227, 0]
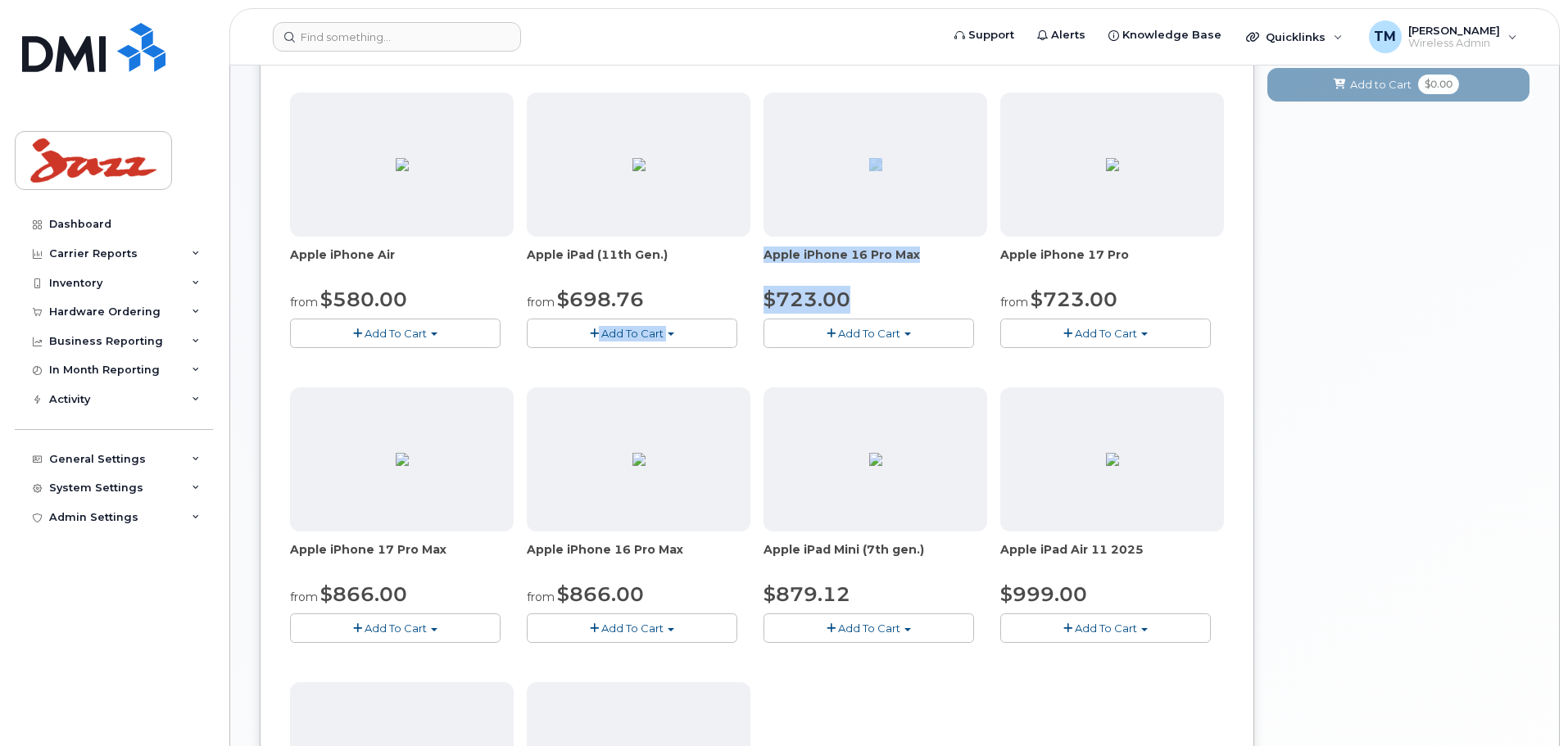
drag, startPoint x: 875, startPoint y: 304, endPoint x: 753, endPoint y: 303, distance: 122.0
click at [753, 303] on div "Apple iPhone Air from $580.00 Add To Cart Model Space Black 256 GB is available…" at bounding box center [757, 528] width 934 height 871
click at [908, 293] on div "$723.00" at bounding box center [875, 300] width 224 height 27
drag, startPoint x: 891, startPoint y: 310, endPoint x: 779, endPoint y: 313, distance: 112.0
click at [779, 312] on div "$723.00" at bounding box center [875, 300] width 224 height 27
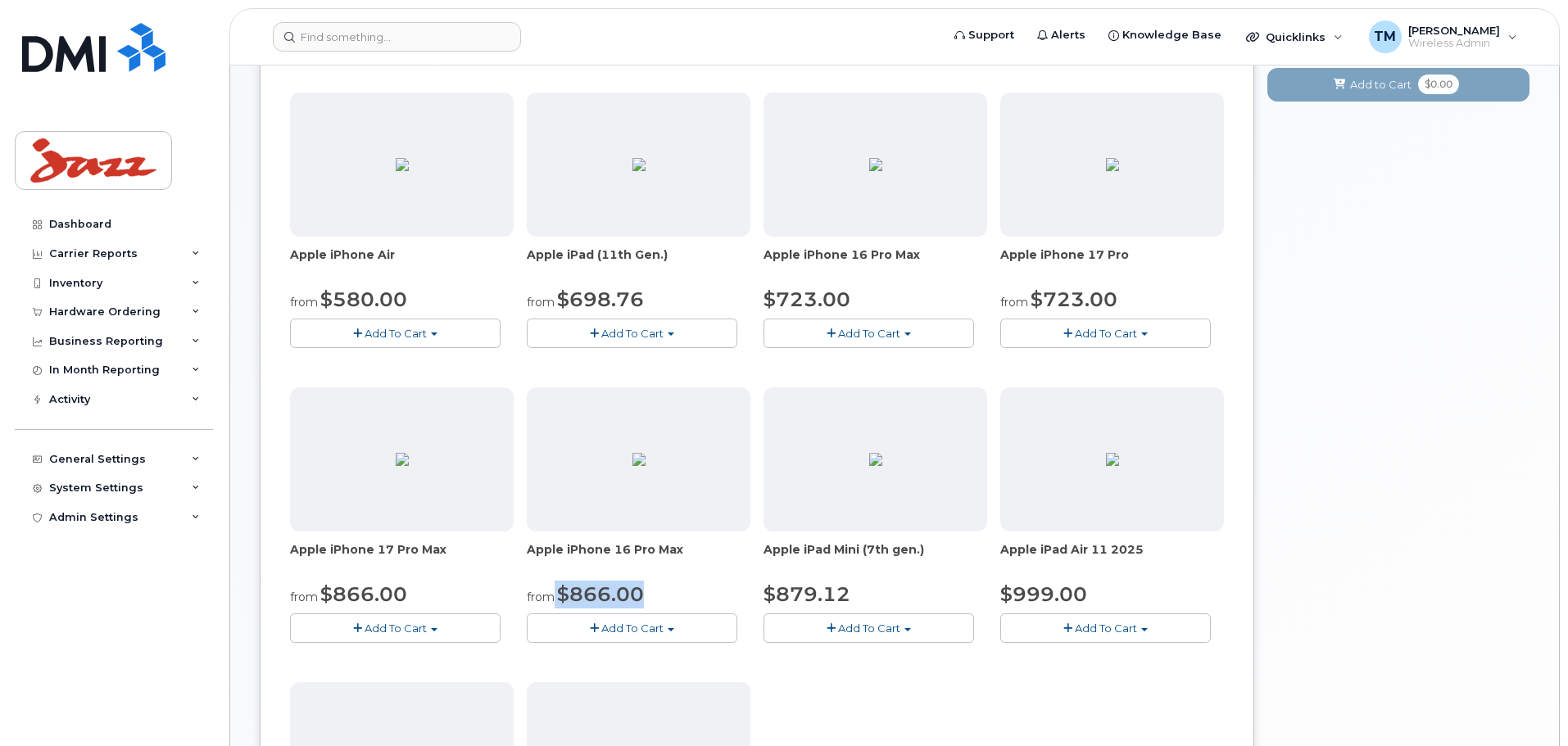
drag, startPoint x: 673, startPoint y: 595, endPoint x: 553, endPoint y: 591, distance: 120.1
click at [553, 591] on div "from $866.00" at bounding box center [639, 594] width 224 height 27
drag, startPoint x: 1128, startPoint y: 303, endPoint x: 1038, endPoint y: 304, distance: 90.0
click at [1038, 304] on div "from $723.00" at bounding box center [1112, 300] width 224 height 27
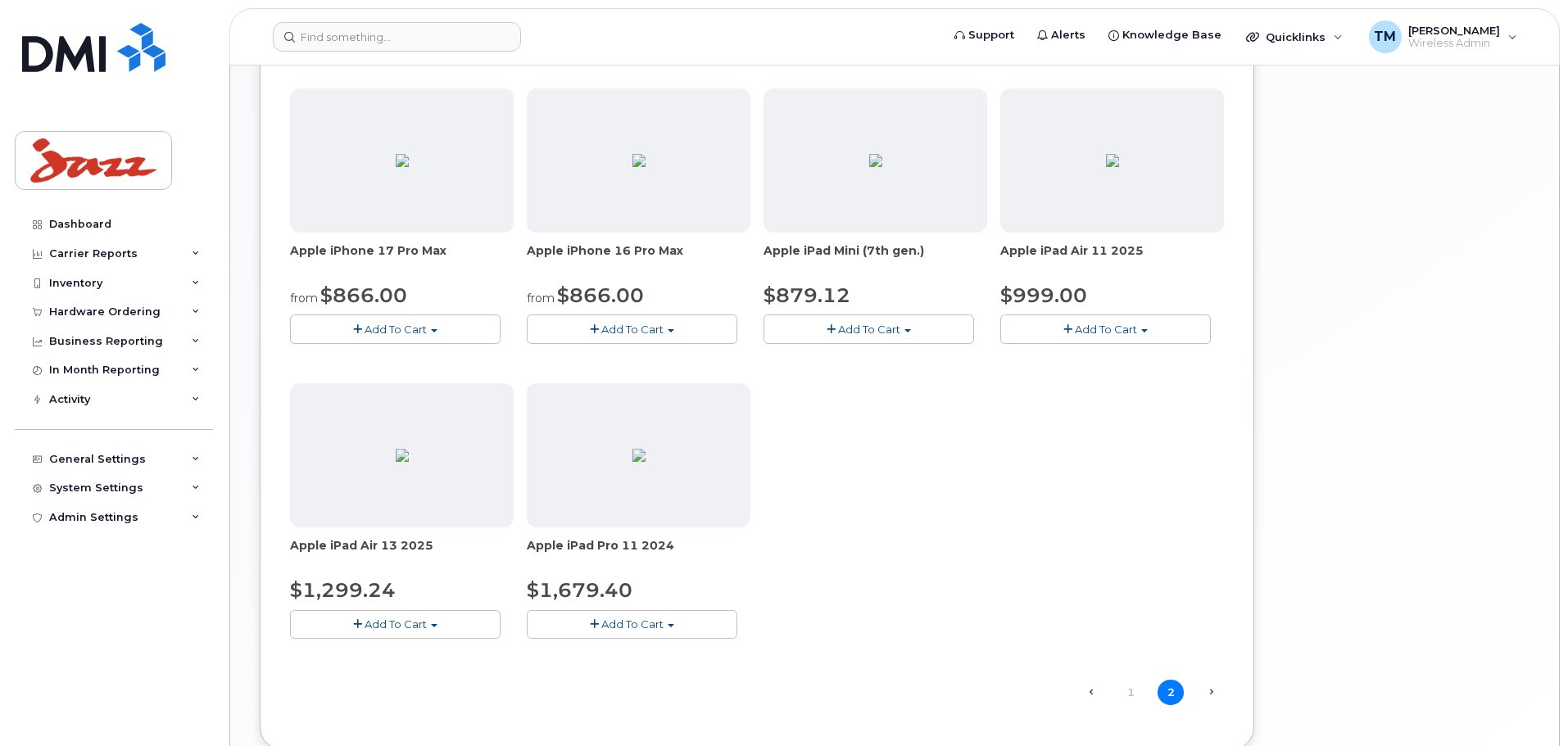
scroll to position [554, 0]
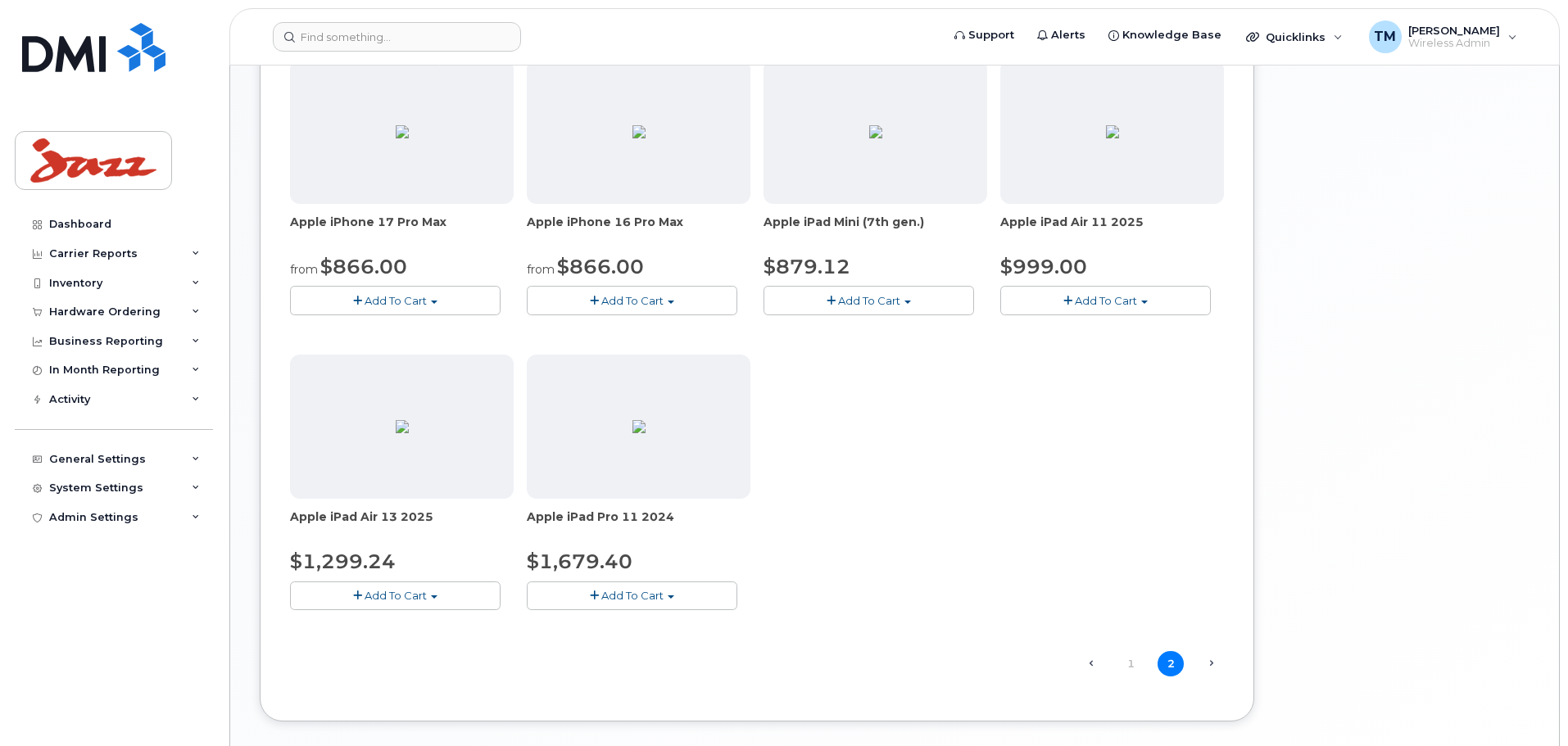
drag, startPoint x: 428, startPoint y: 519, endPoint x: 271, endPoint y: 519, distance: 157.0
click at [271, 519] on div "Order New Device Upgrade Existing Device Order Accessory Order new device and n…" at bounding box center [757, 158] width 994 height 1125
drag, startPoint x: 398, startPoint y: 568, endPoint x: 293, endPoint y: 559, distance: 105.4
click at [293, 559] on div "$1,299.24" at bounding box center [402, 561] width 224 height 27
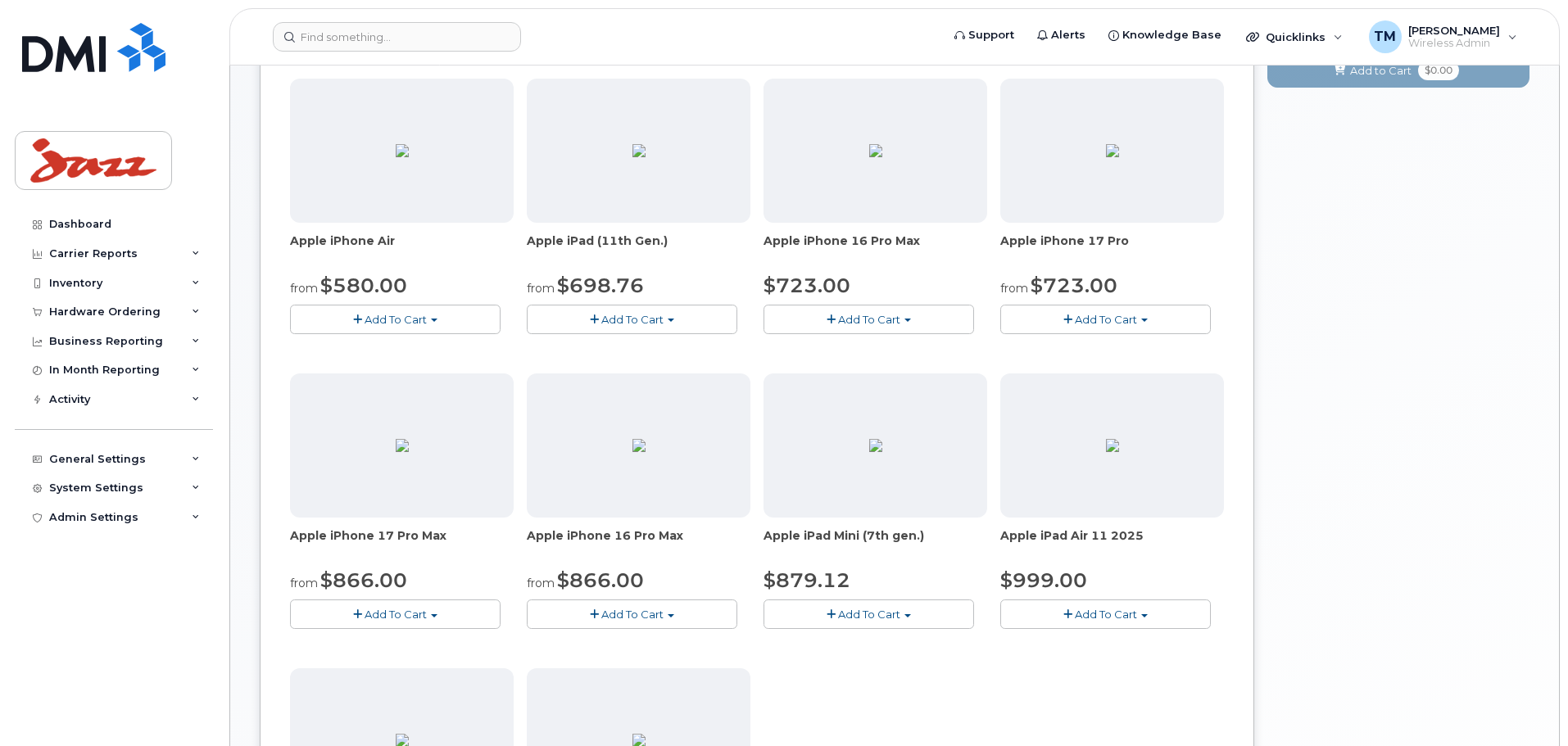
scroll to position [0, 0]
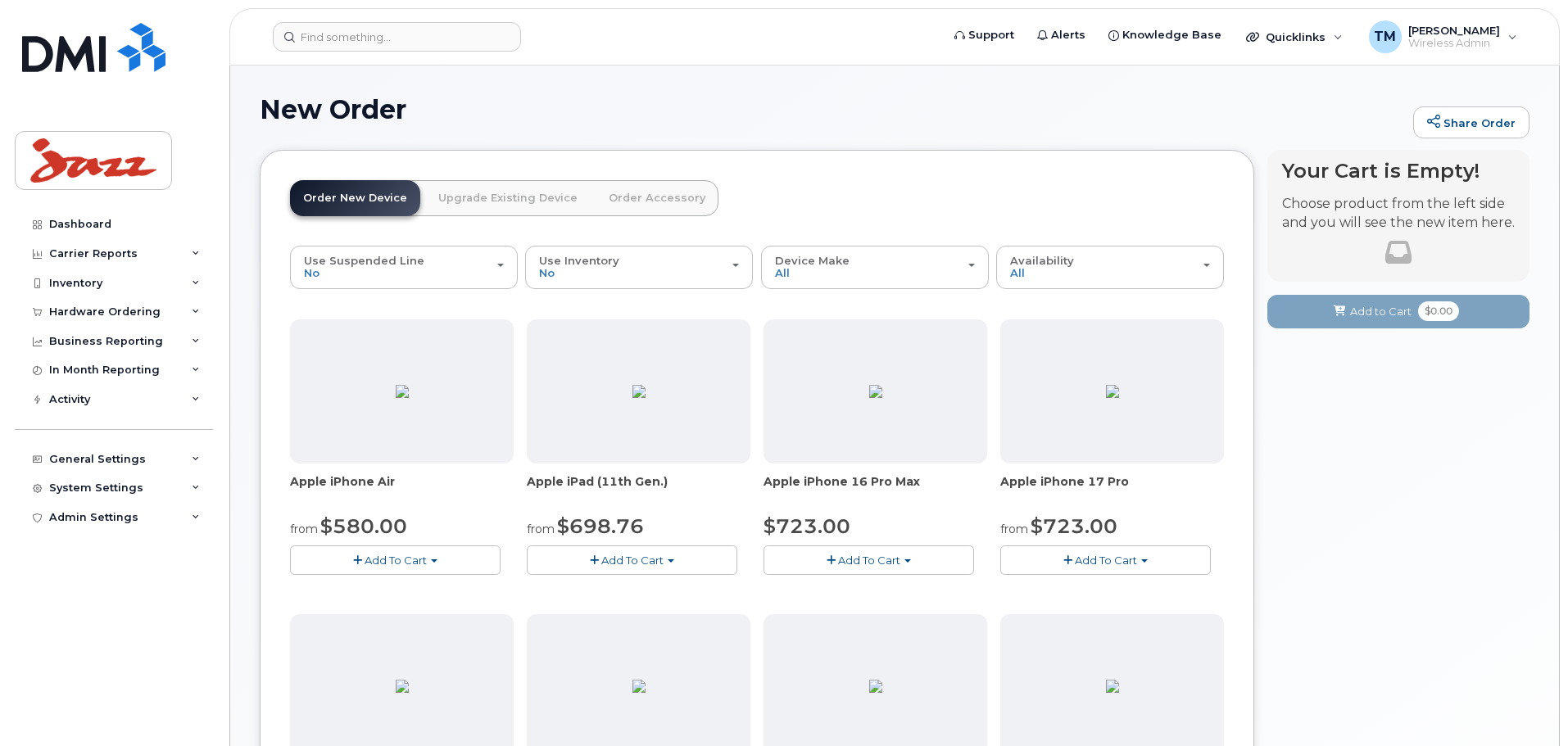
click at [748, 116] on h1 "New Order" at bounding box center [832, 109] width 1145 height 28
